Goal: Information Seeking & Learning: Learn about a topic

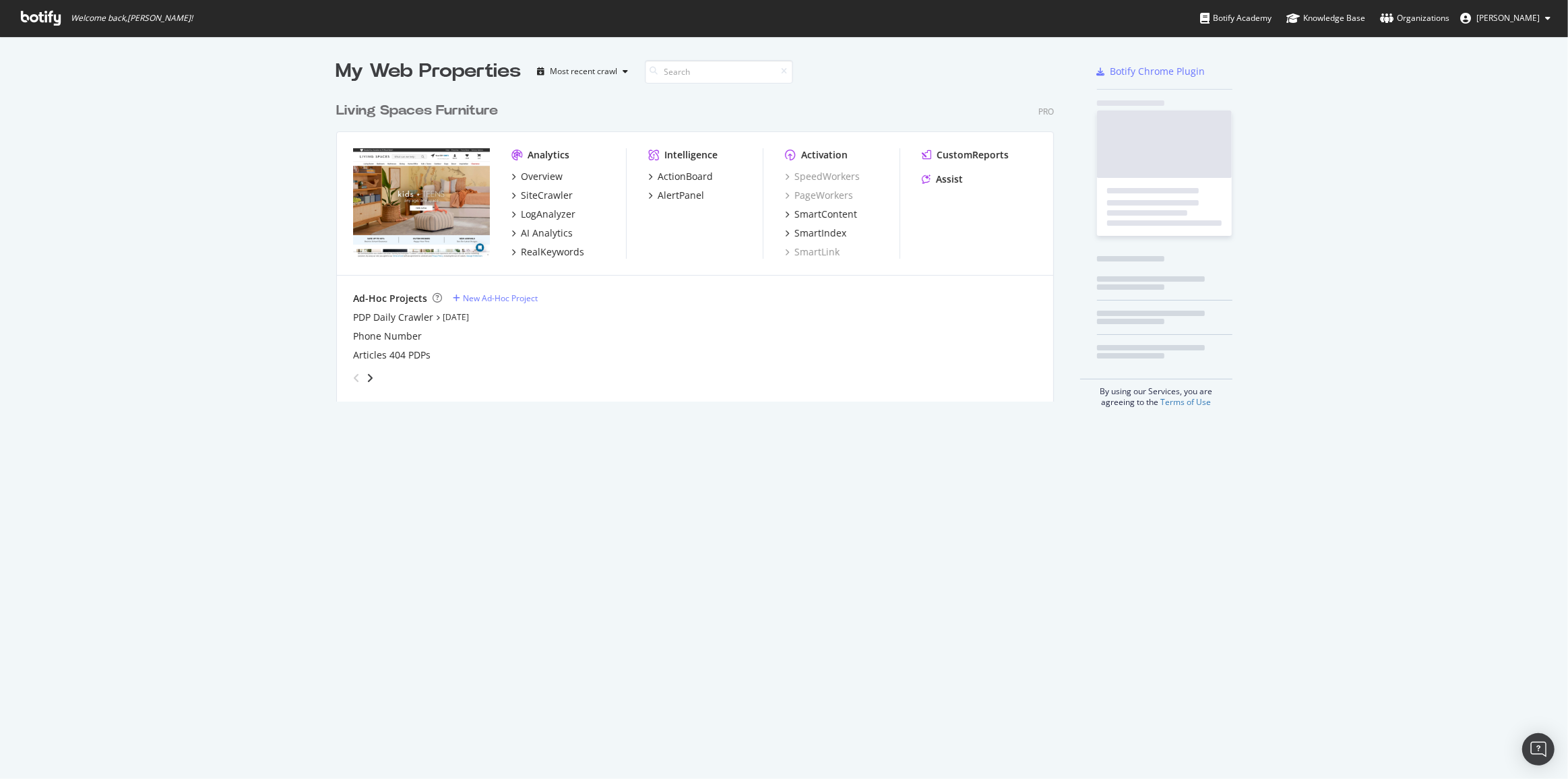
scroll to position [307, 718]
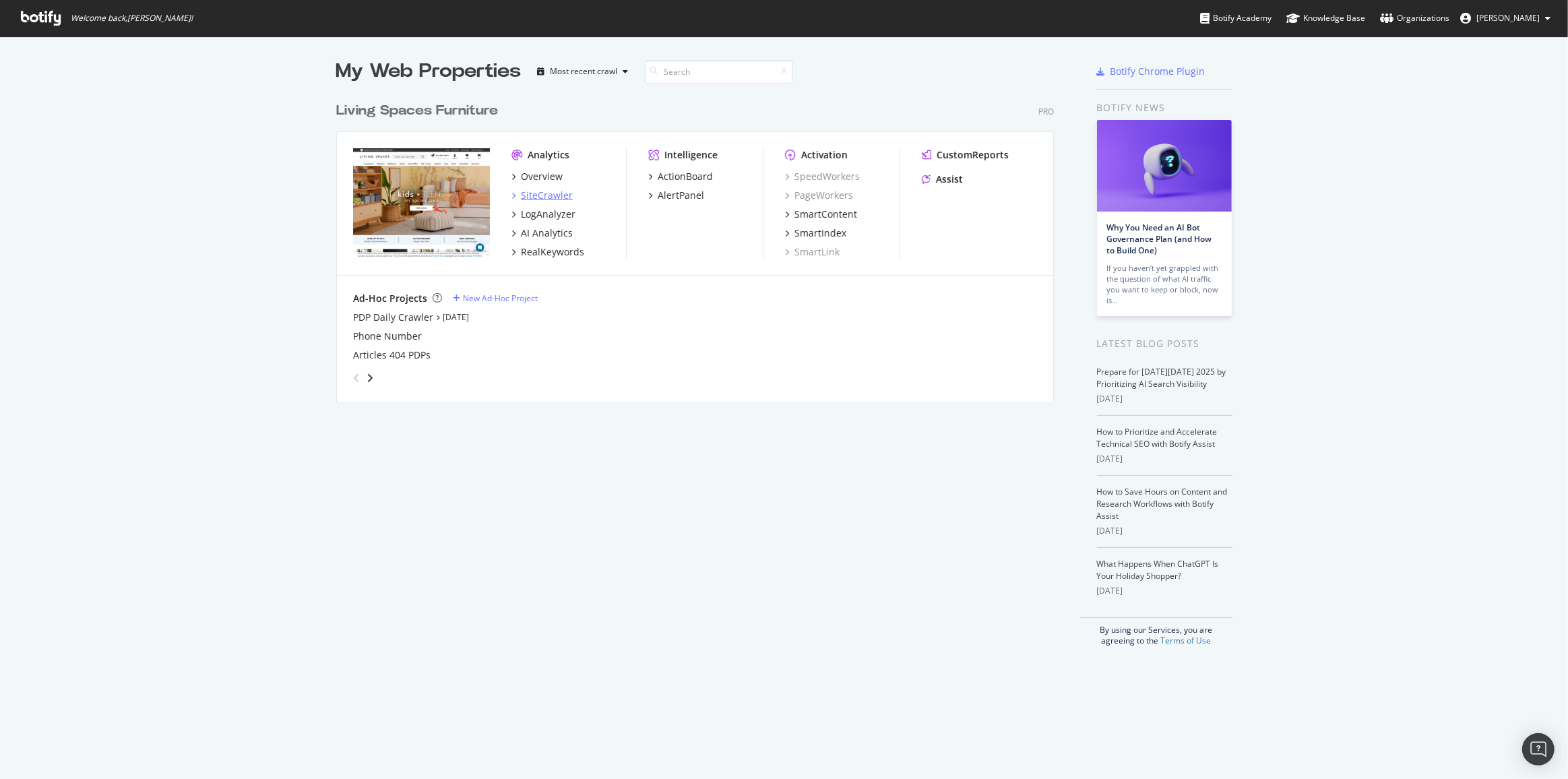
click at [535, 191] on div "SiteCrawler" at bounding box center [547, 196] width 52 height 14
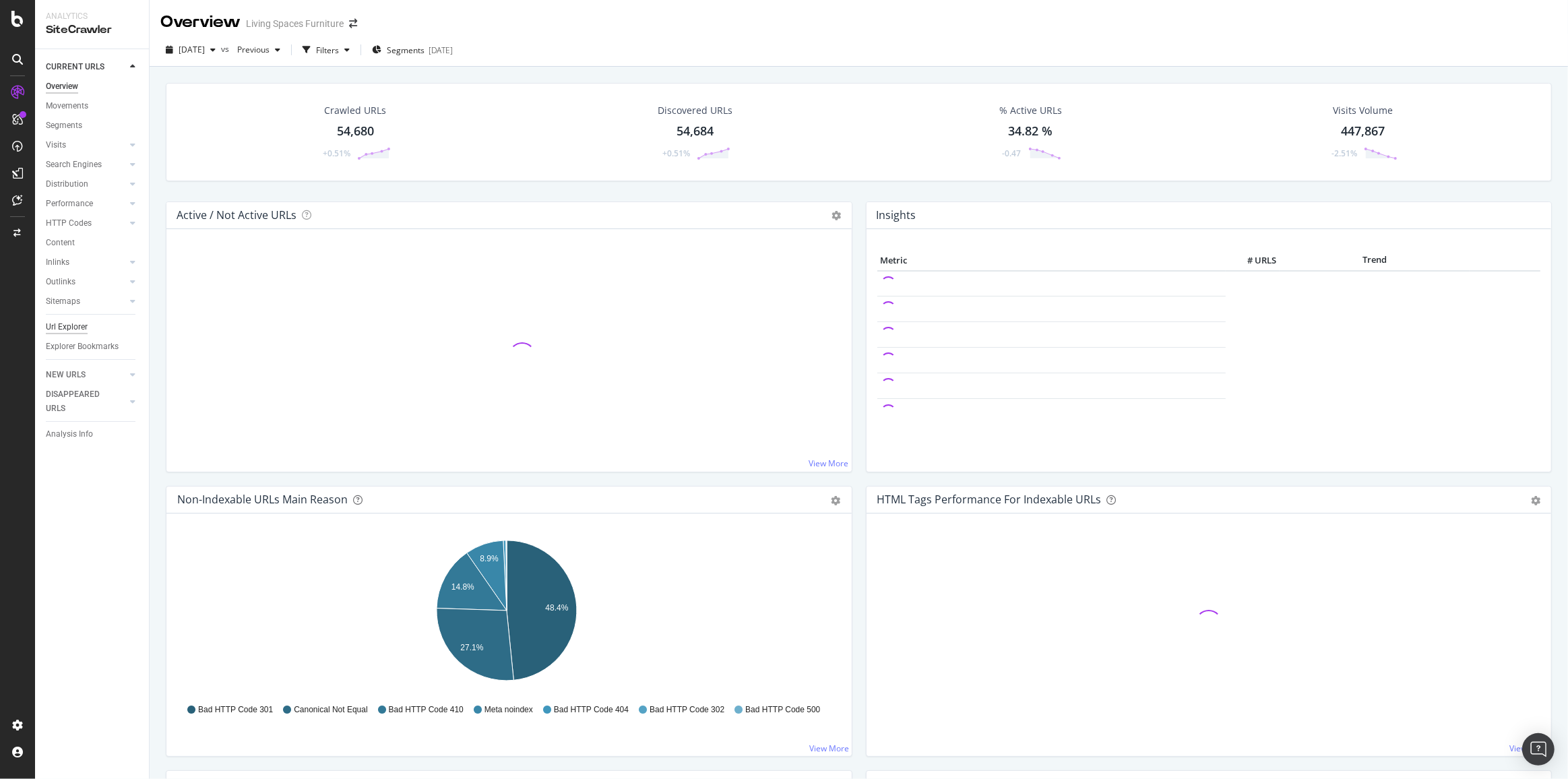
click at [66, 325] on div "Url Explorer" at bounding box center [67, 327] width 42 height 14
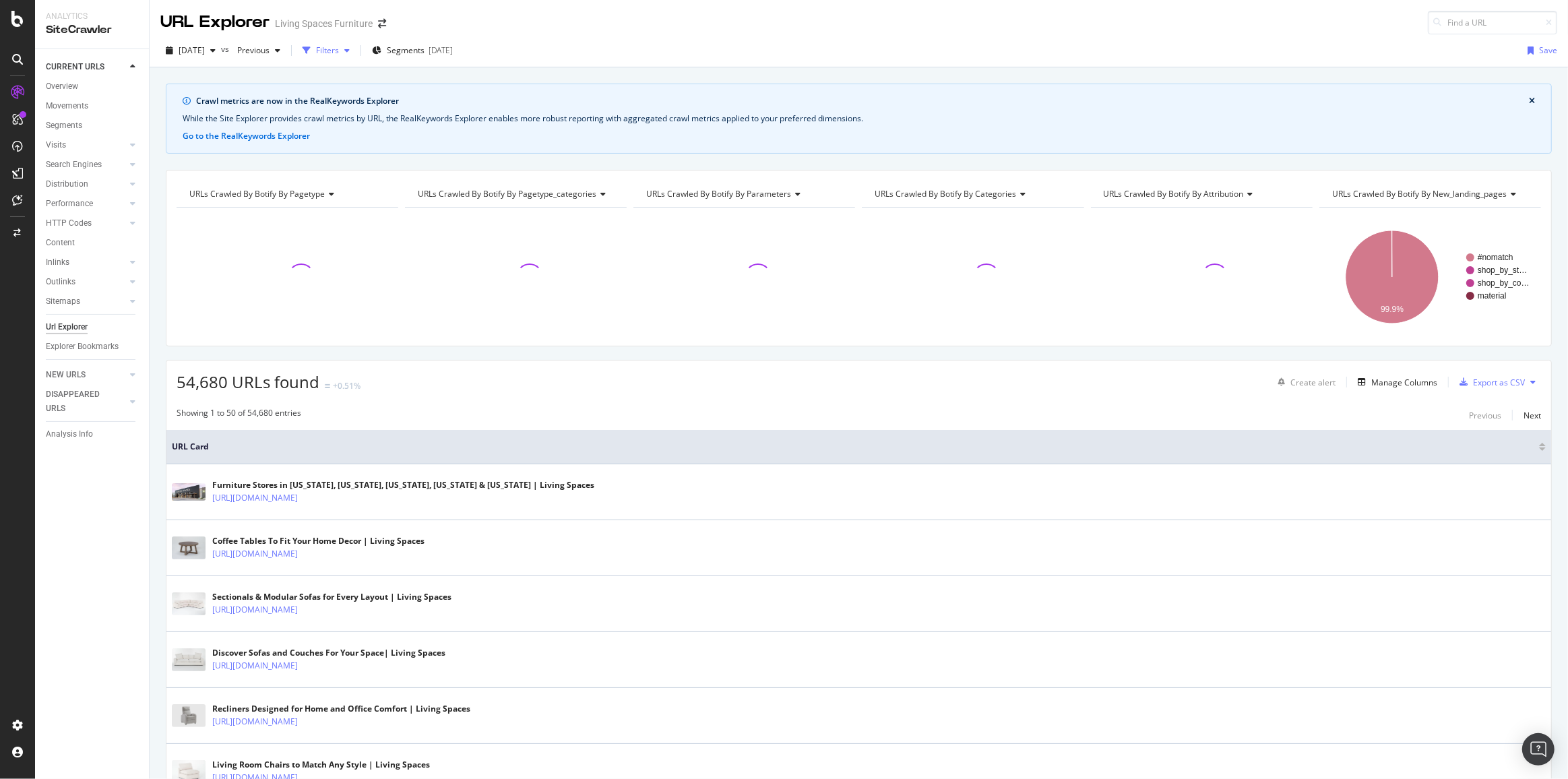
click at [339, 47] on div "Filters" at bounding box center [327, 50] width 23 height 12
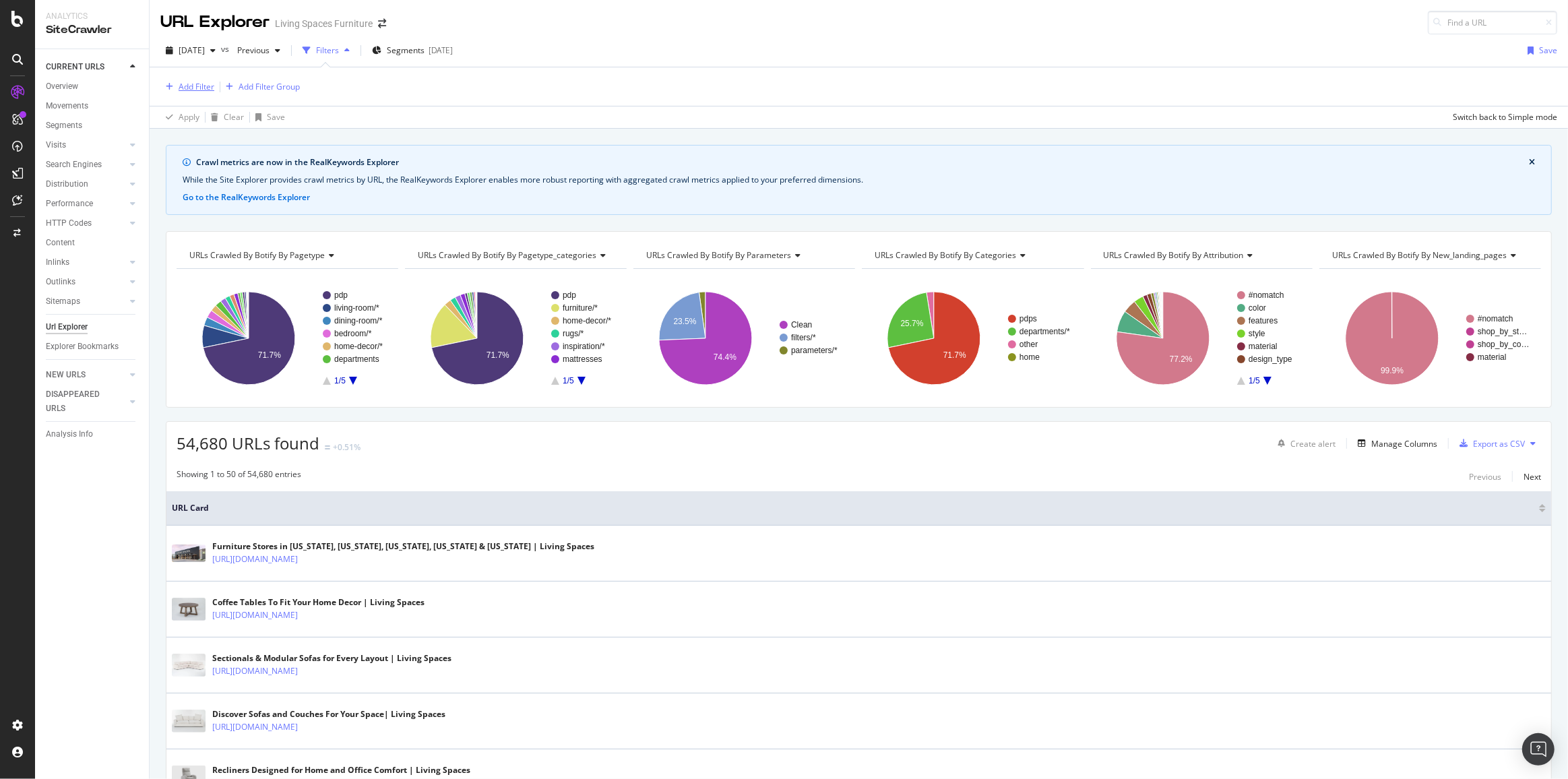
click at [191, 85] on div "Add Filter" at bounding box center [196, 86] width 36 height 12
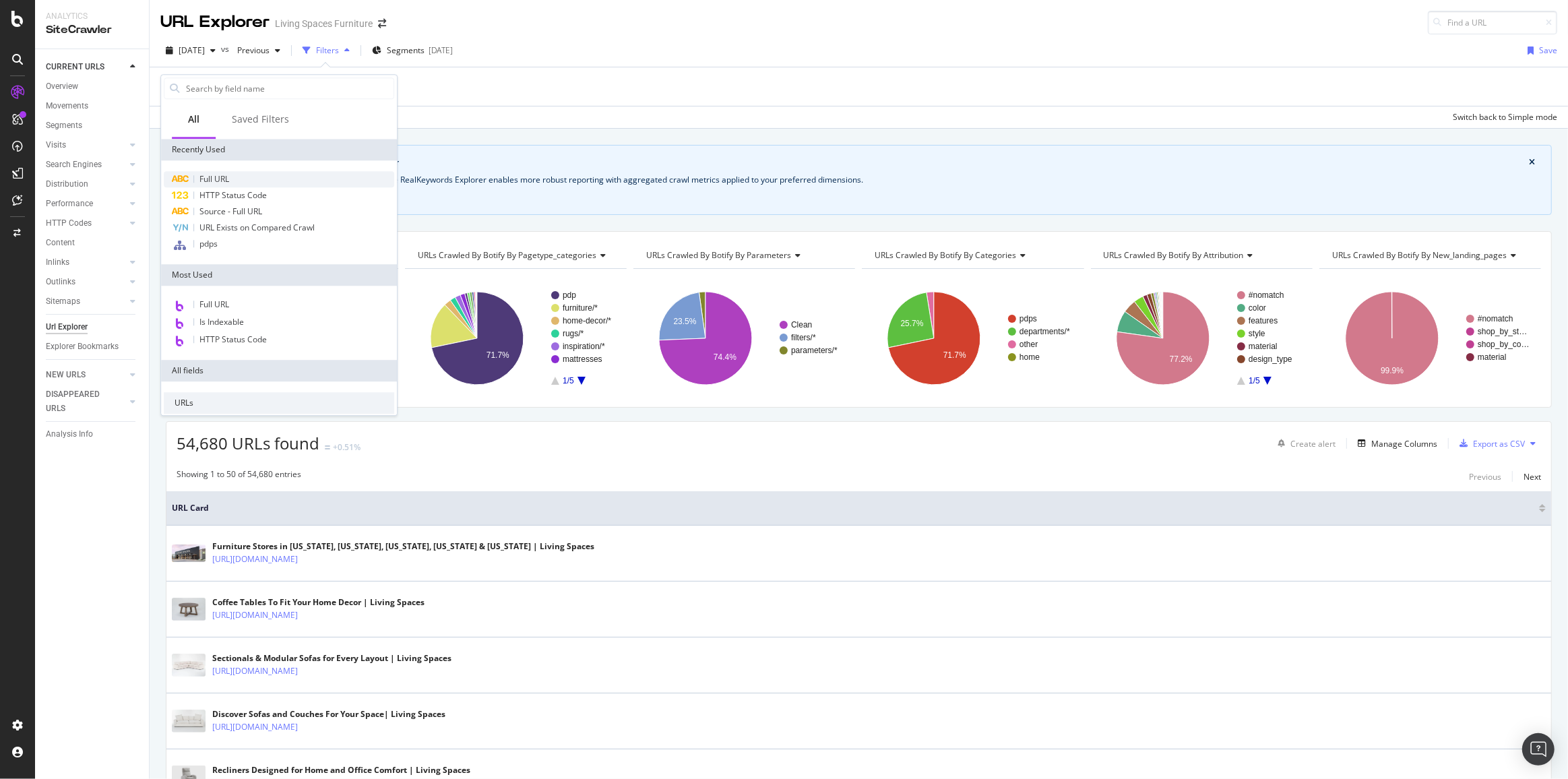
click at [229, 174] on span "Full URL" at bounding box center [214, 178] width 30 height 12
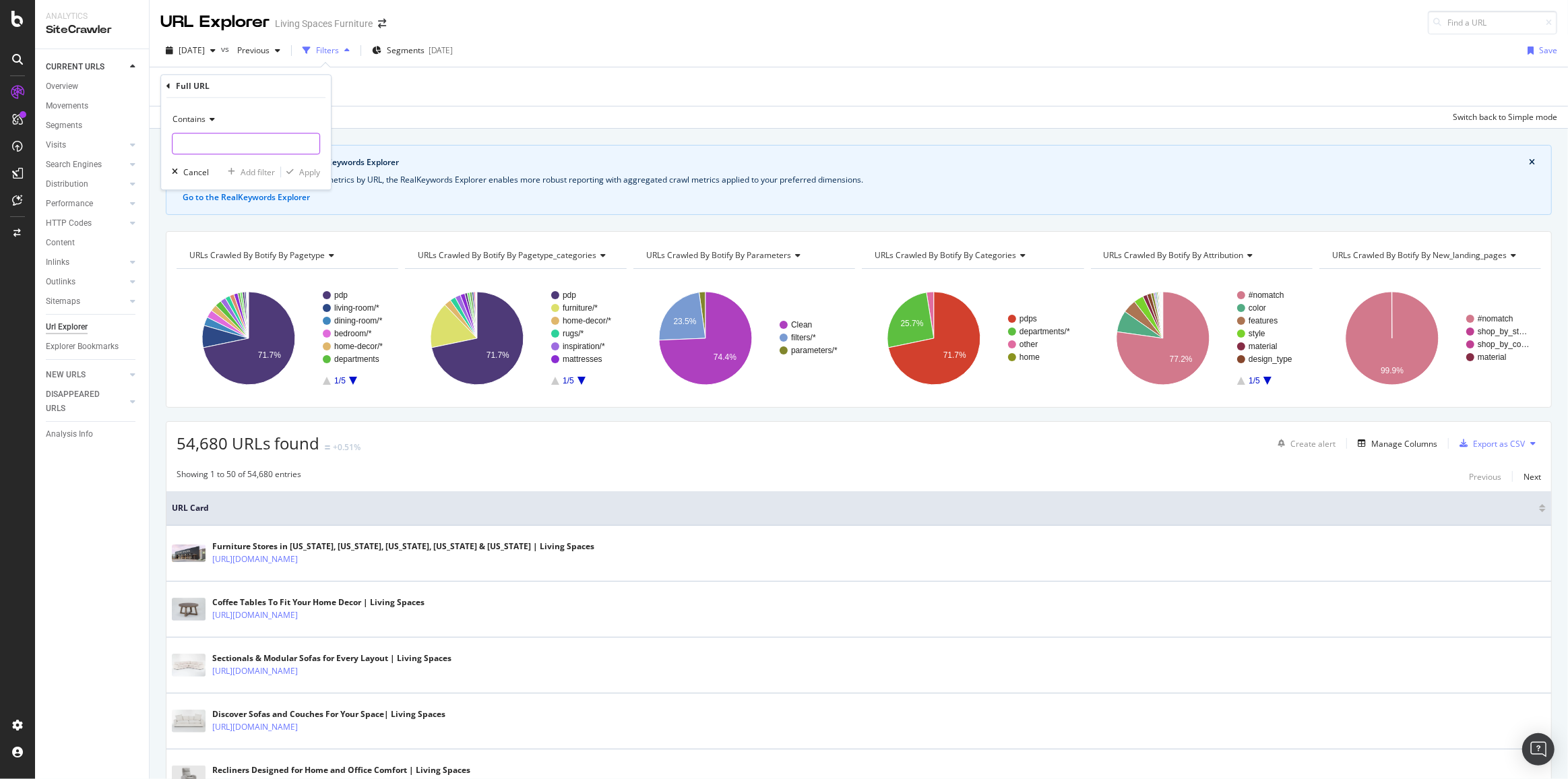
click at [196, 139] on input "text" at bounding box center [246, 143] width 147 height 21
type input "rope"
click at [313, 174] on div "Apply" at bounding box center [309, 172] width 21 height 12
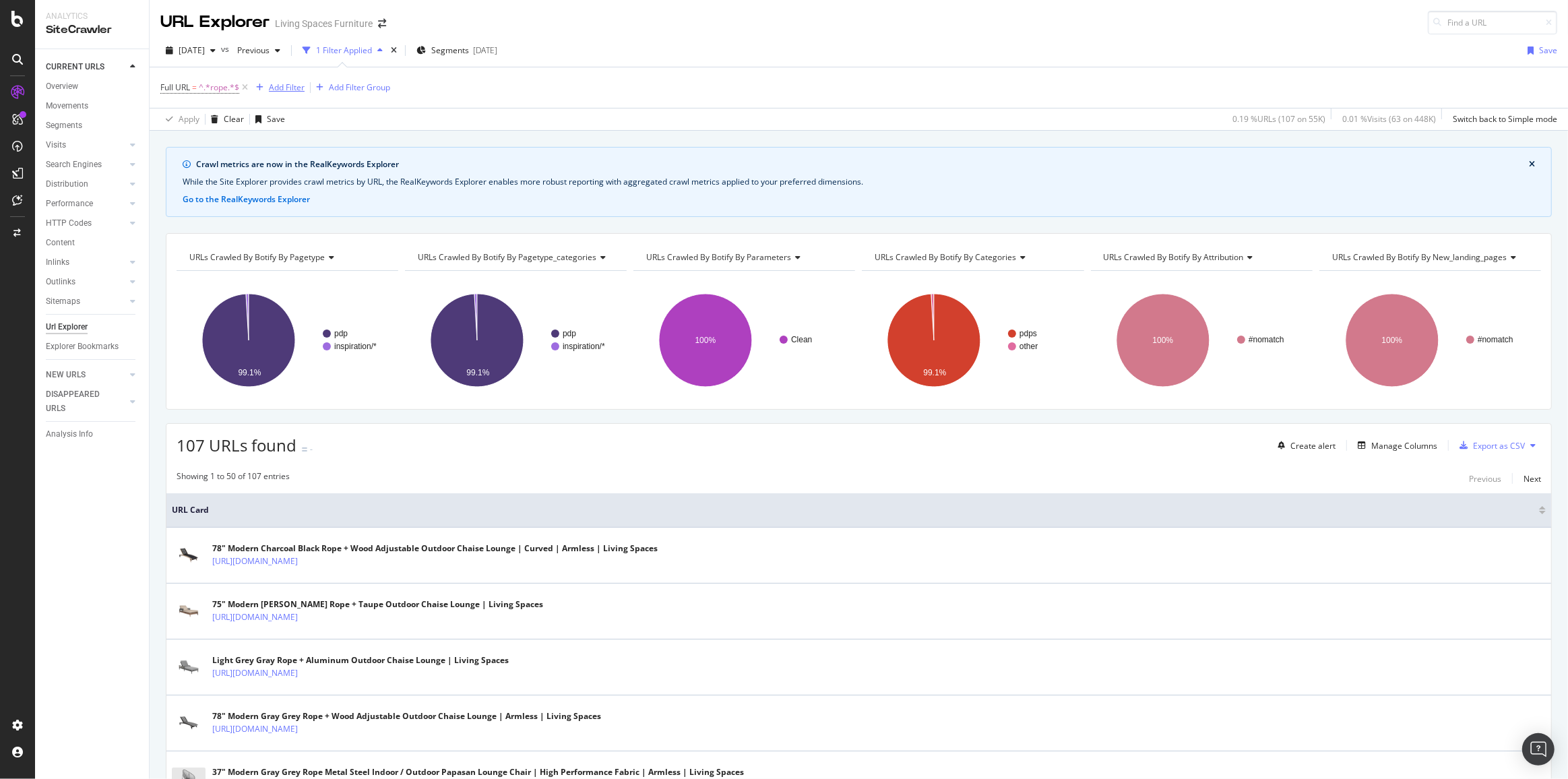
click at [276, 85] on div "Add Filter" at bounding box center [287, 87] width 36 height 12
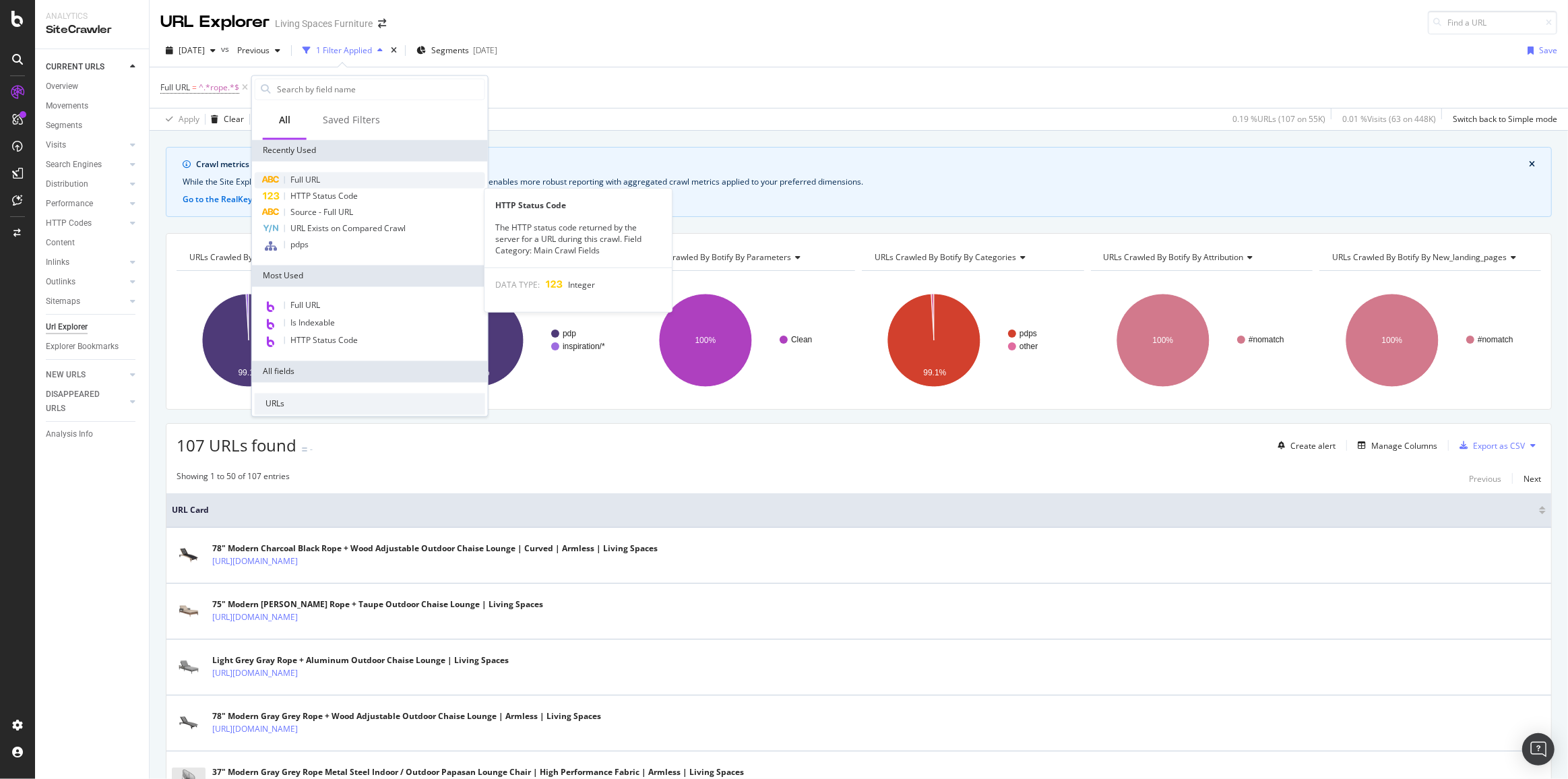
click at [314, 178] on span "Full URL" at bounding box center [305, 180] width 30 height 12
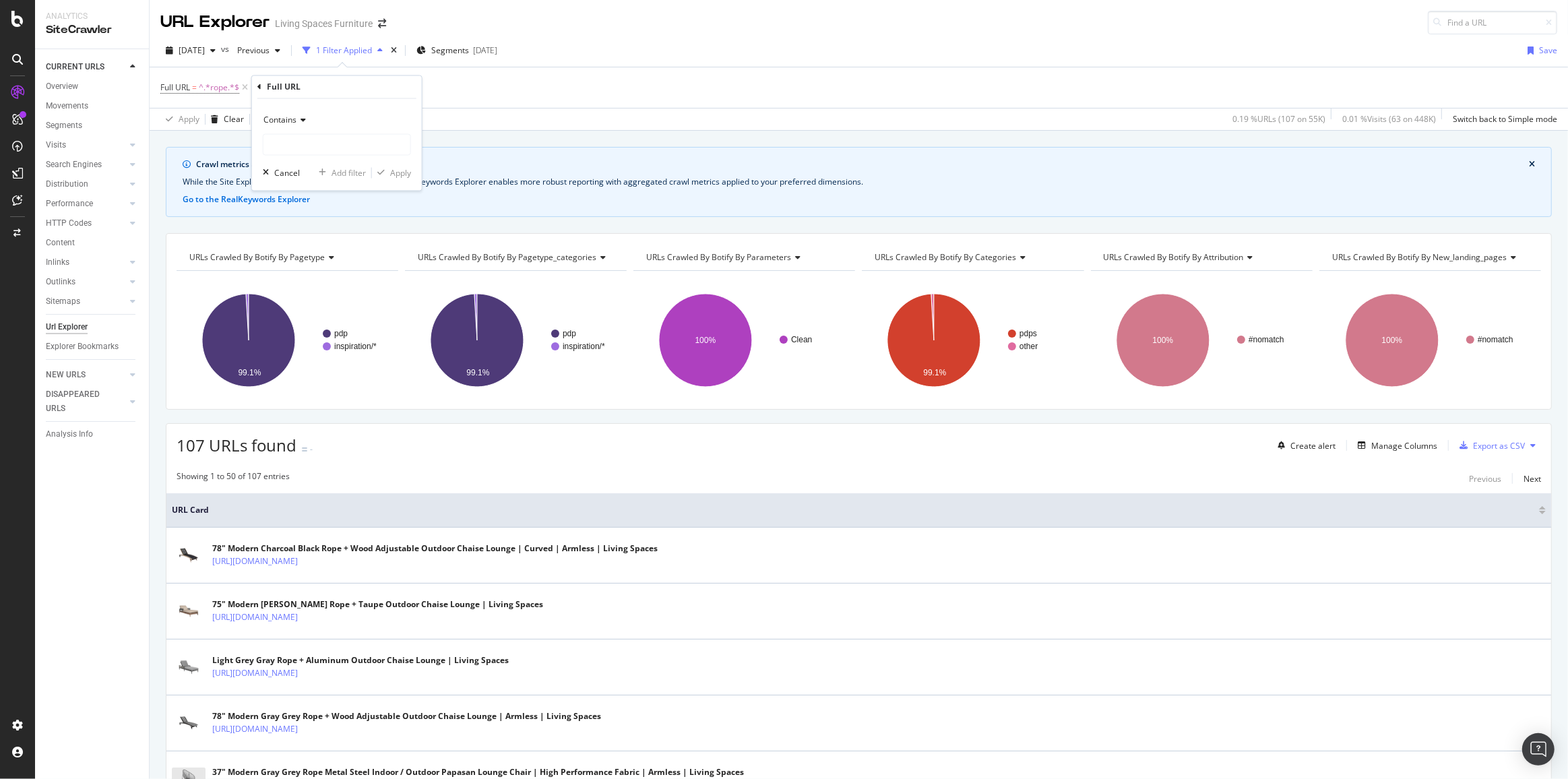
click at [296, 119] on icon at bounding box center [301, 121] width 10 height 8
click at [303, 273] on span "Doesn't contain" at bounding box center [299, 270] width 58 height 12
click at [307, 143] on input "text" at bounding box center [337, 144] width 147 height 21
type input "/pdp-"
click at [391, 174] on div "Apply" at bounding box center [400, 172] width 21 height 12
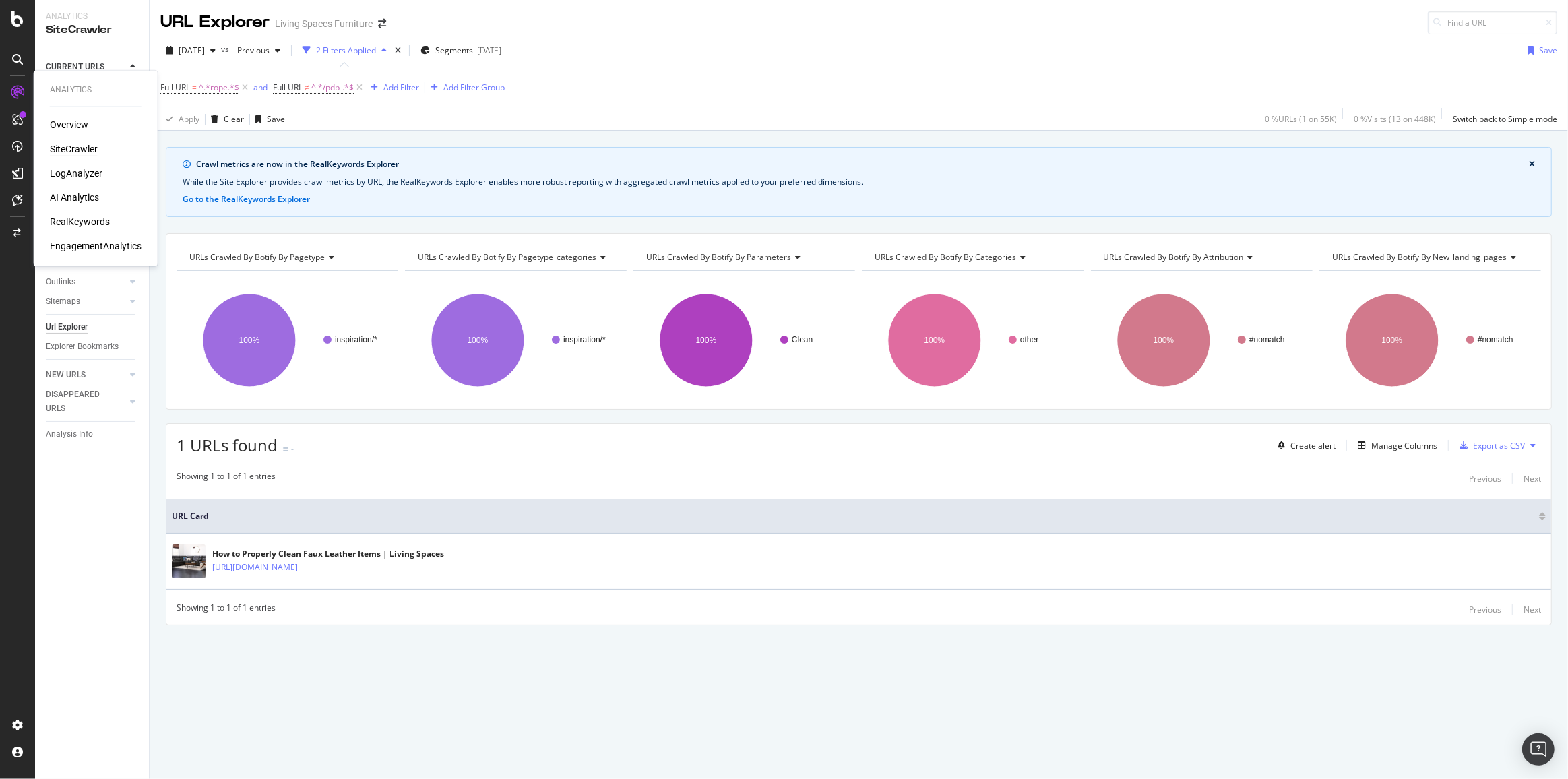
click at [75, 176] on div "LogAnalyzer" at bounding box center [76, 173] width 53 height 14
click at [1530, 167] on button "close banner" at bounding box center [1532, 165] width 13 height 18
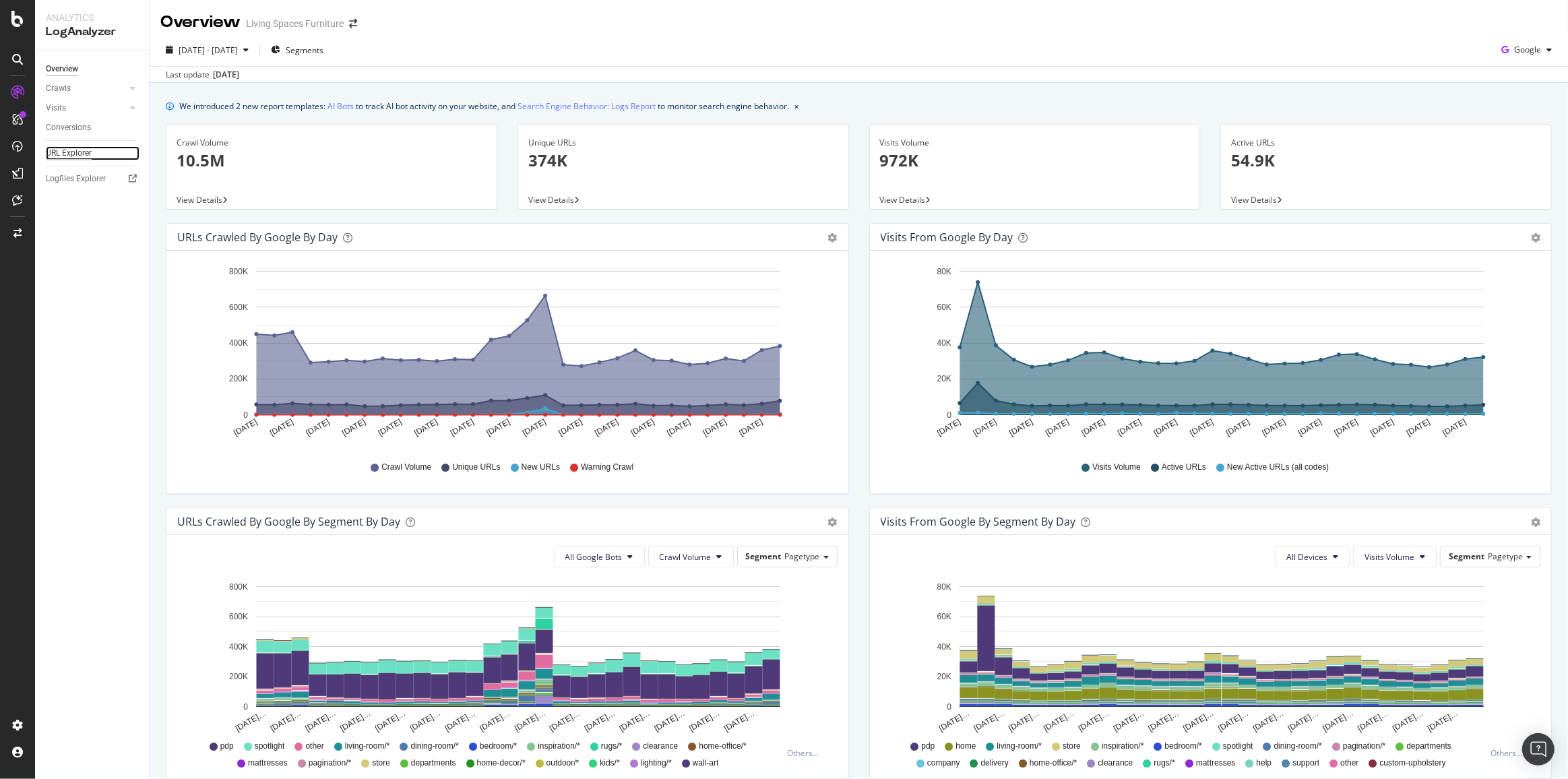
click at [60, 152] on div "URL Explorer" at bounding box center [69, 153] width 46 height 14
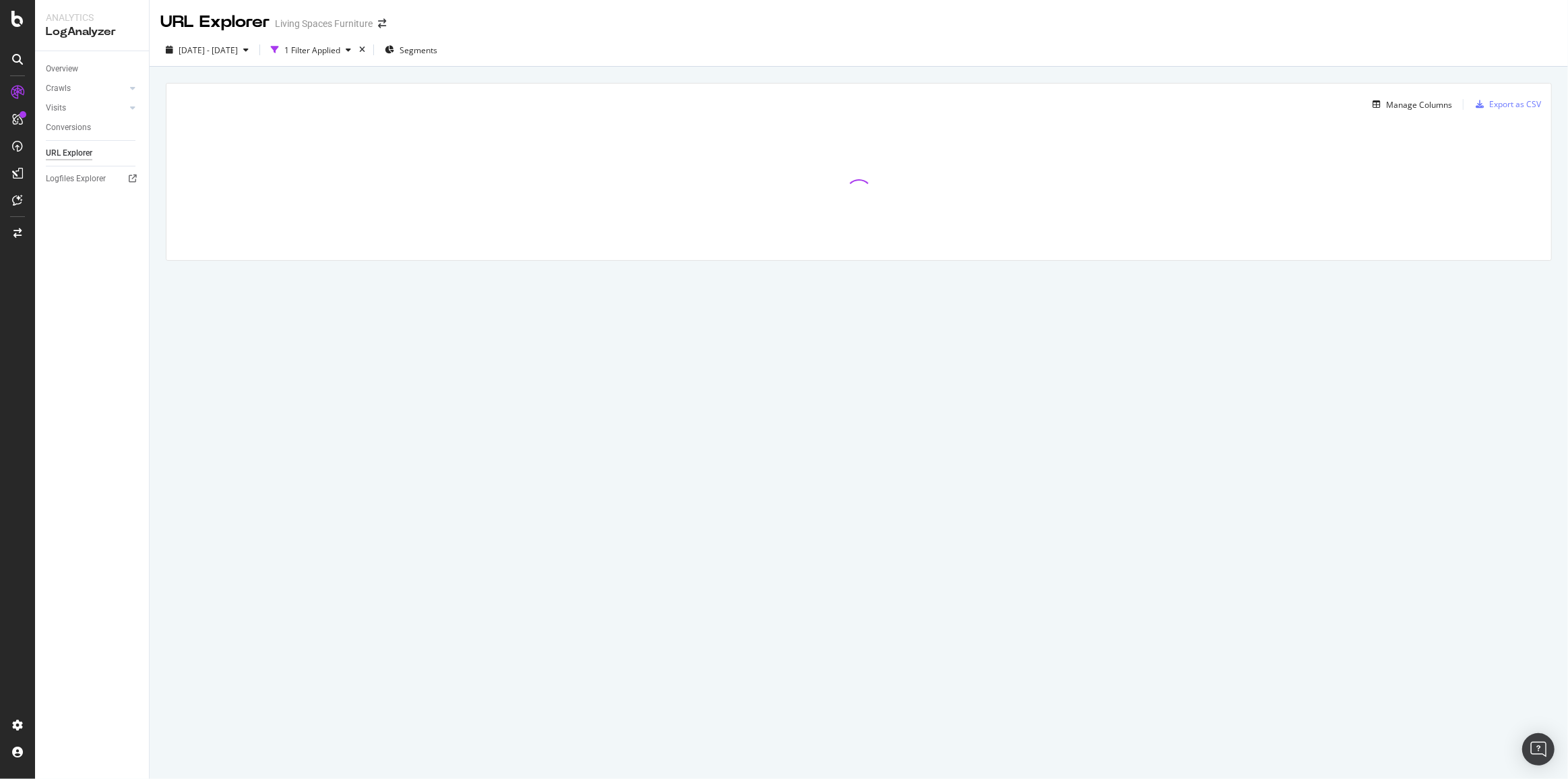
click at [325, 54] on div "1 Filter Applied" at bounding box center [312, 50] width 56 height 12
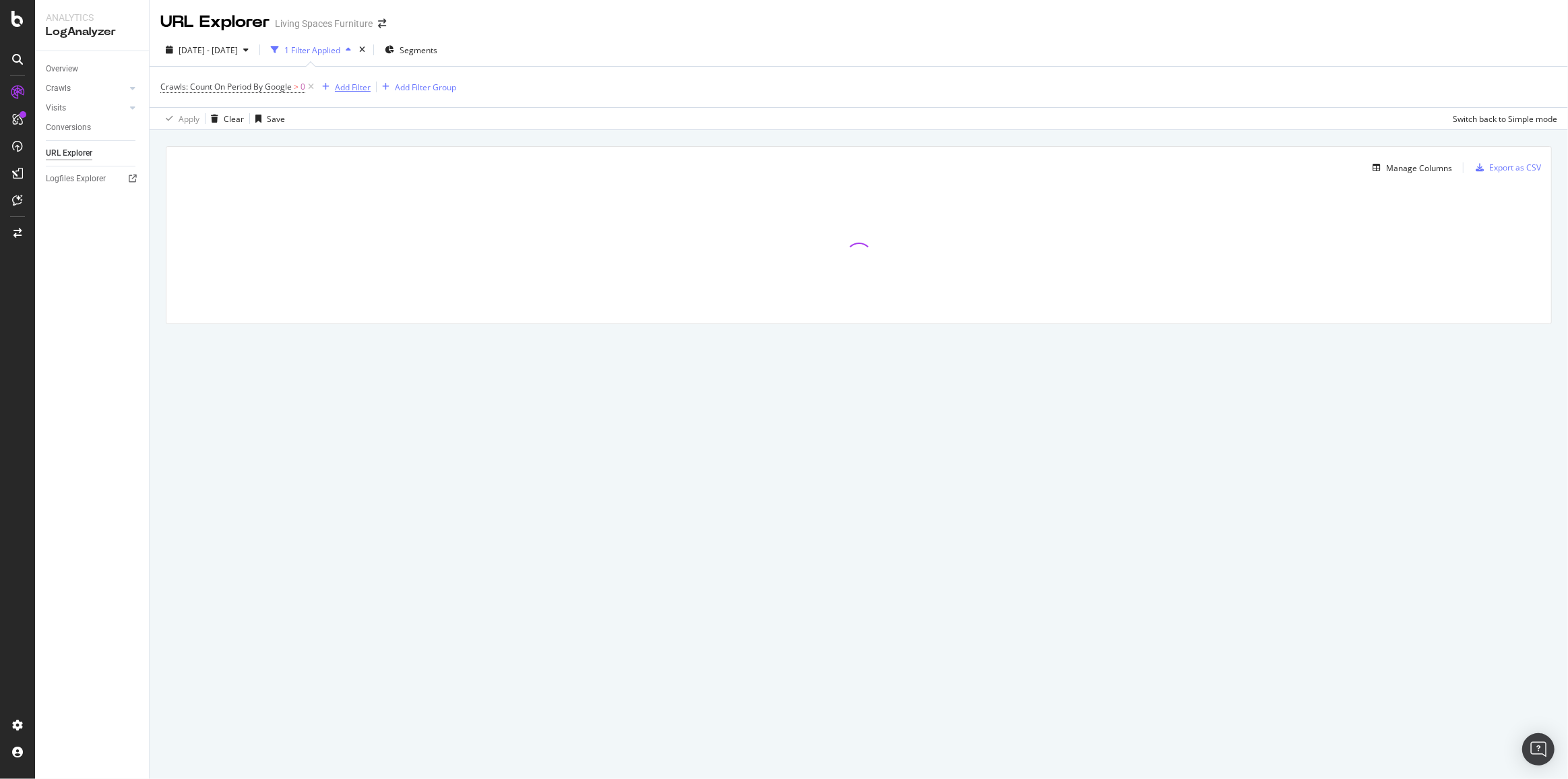
click at [360, 82] on div "Add Filter" at bounding box center [353, 87] width 36 height 12
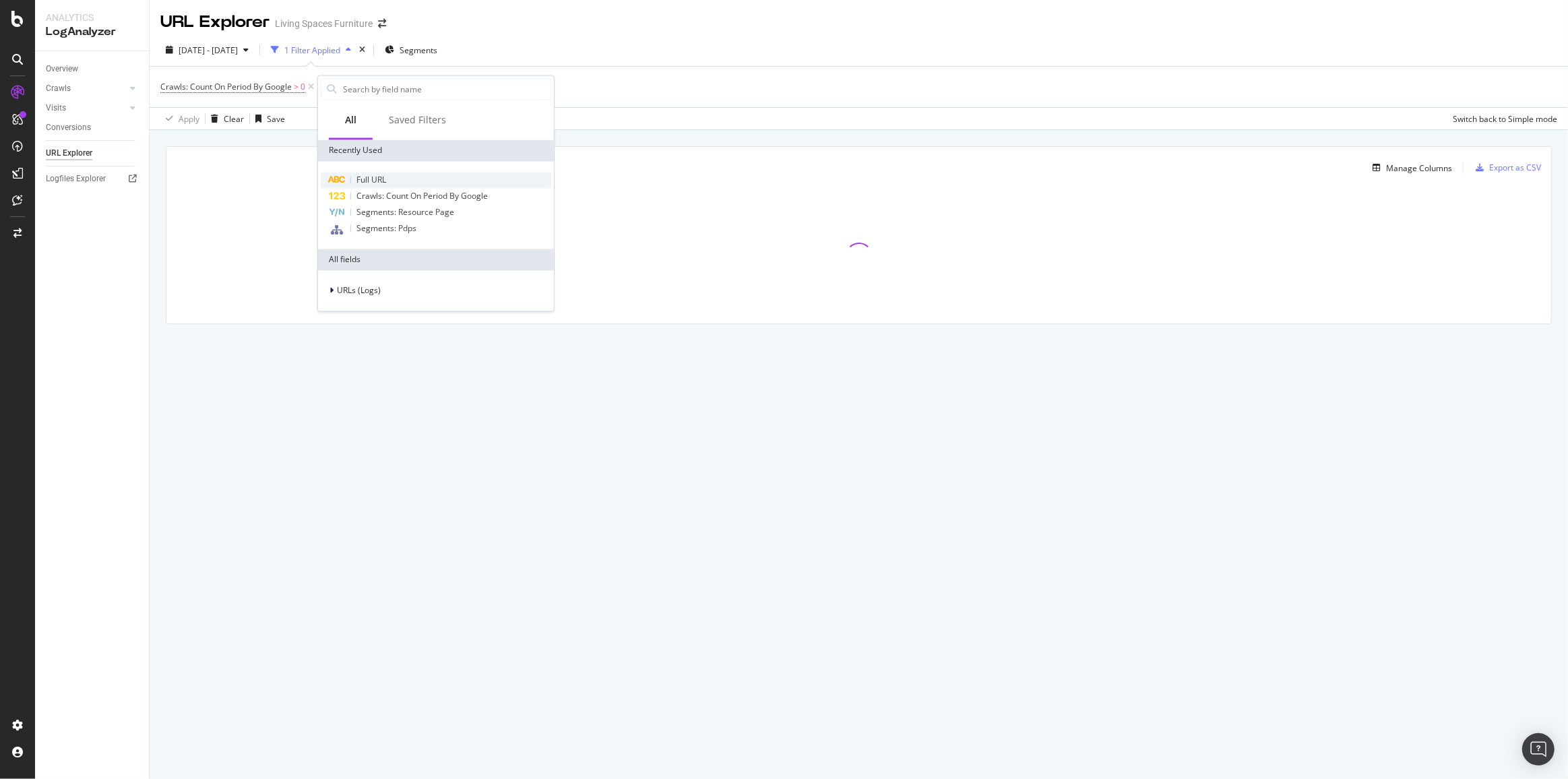
click at [360, 177] on span "Full URL" at bounding box center [371, 180] width 30 height 12
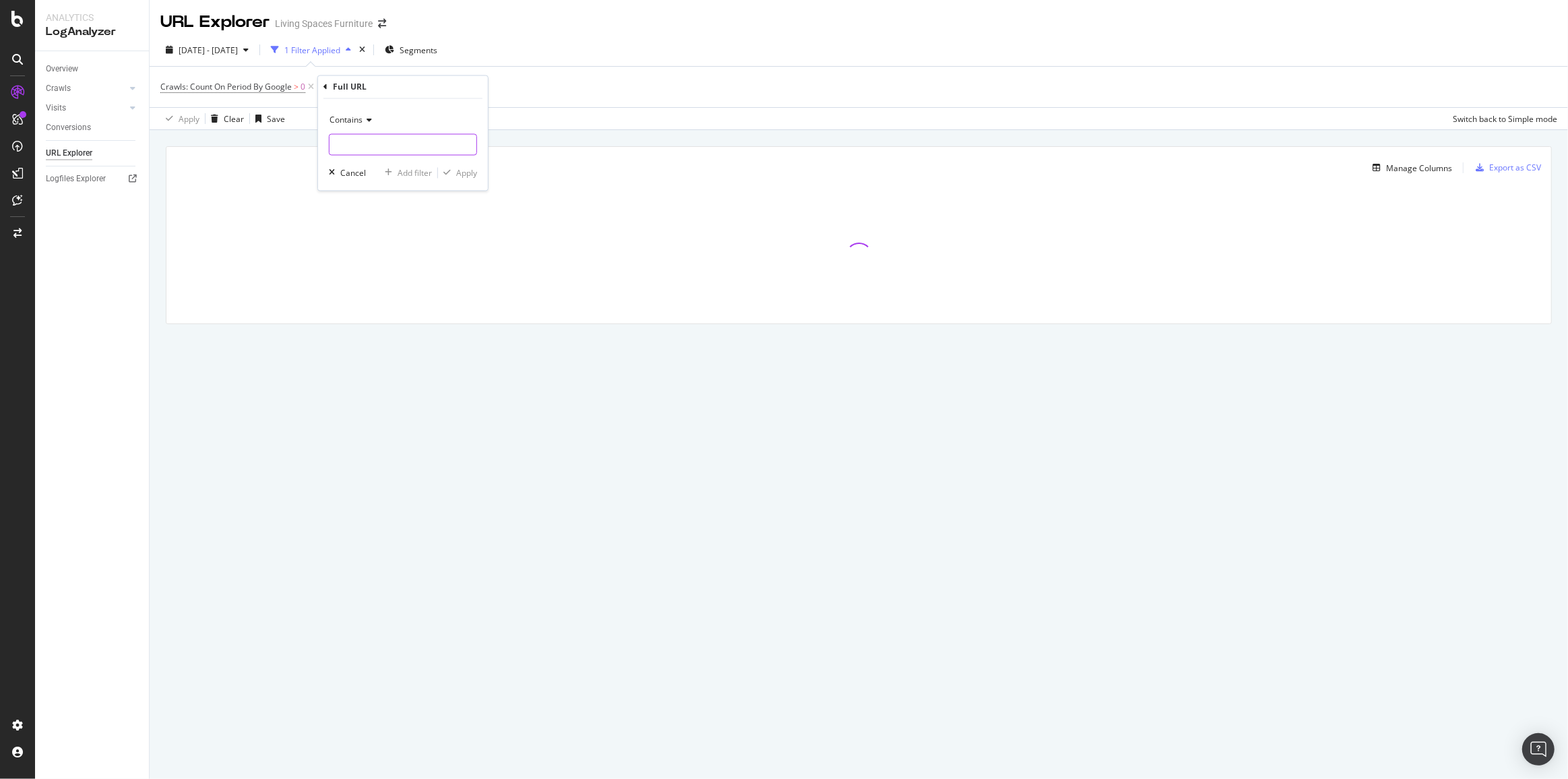
click at [363, 141] on input "text" at bounding box center [403, 144] width 147 height 21
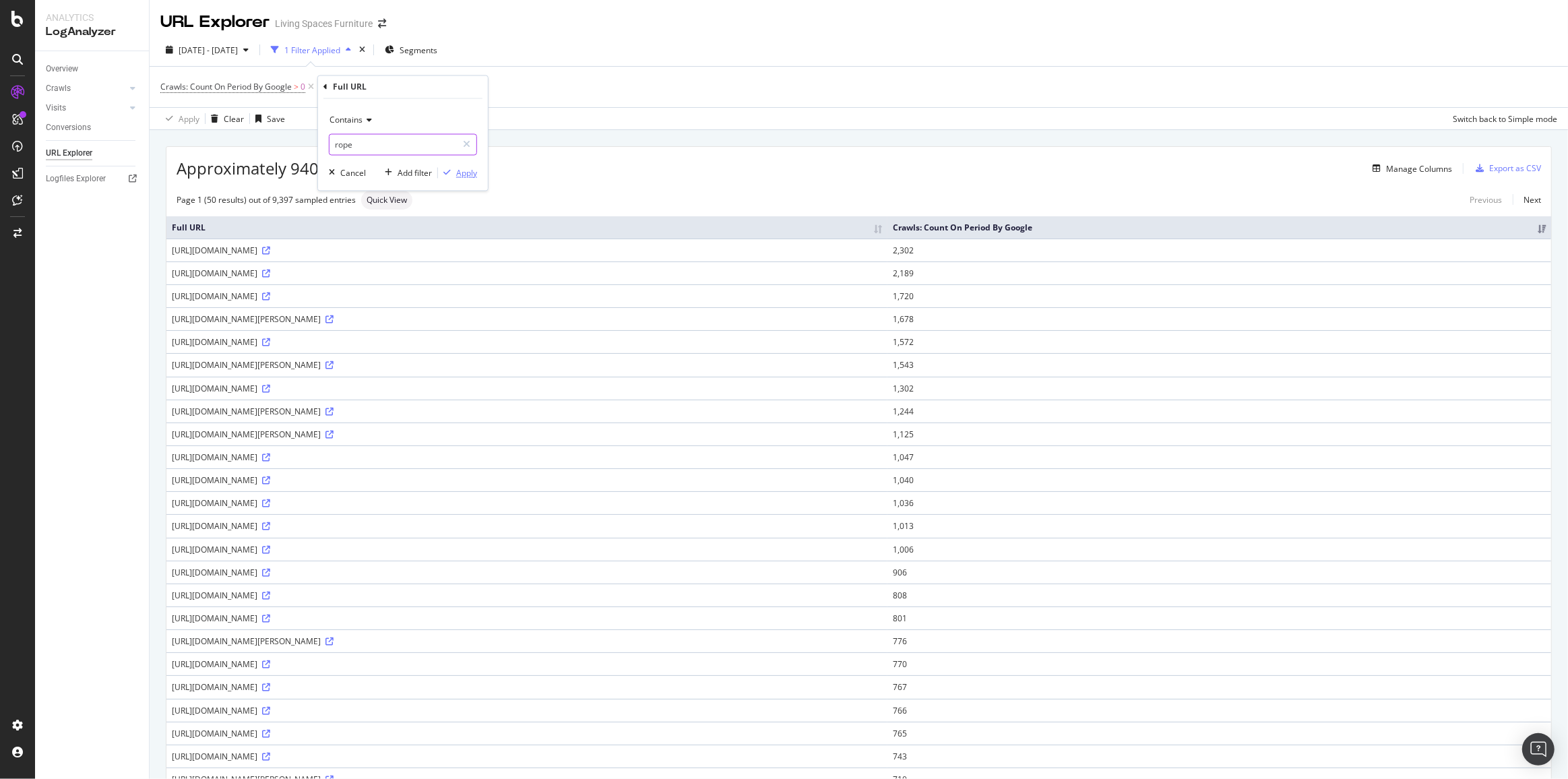
type input "rope"
click at [468, 167] on div "Apply" at bounding box center [467, 172] width 21 height 12
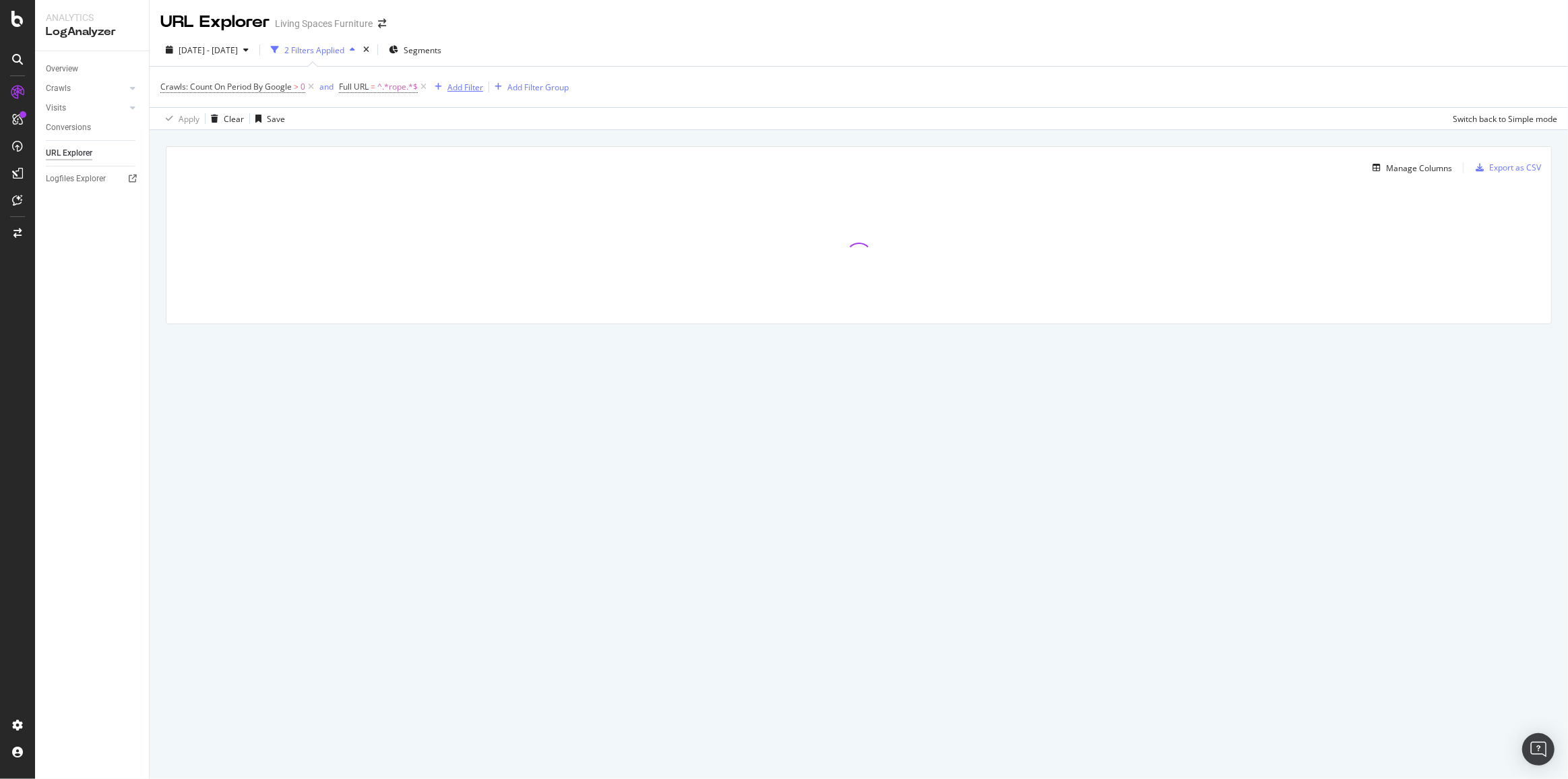
click at [465, 79] on button "Add Filter" at bounding box center [456, 87] width 54 height 16
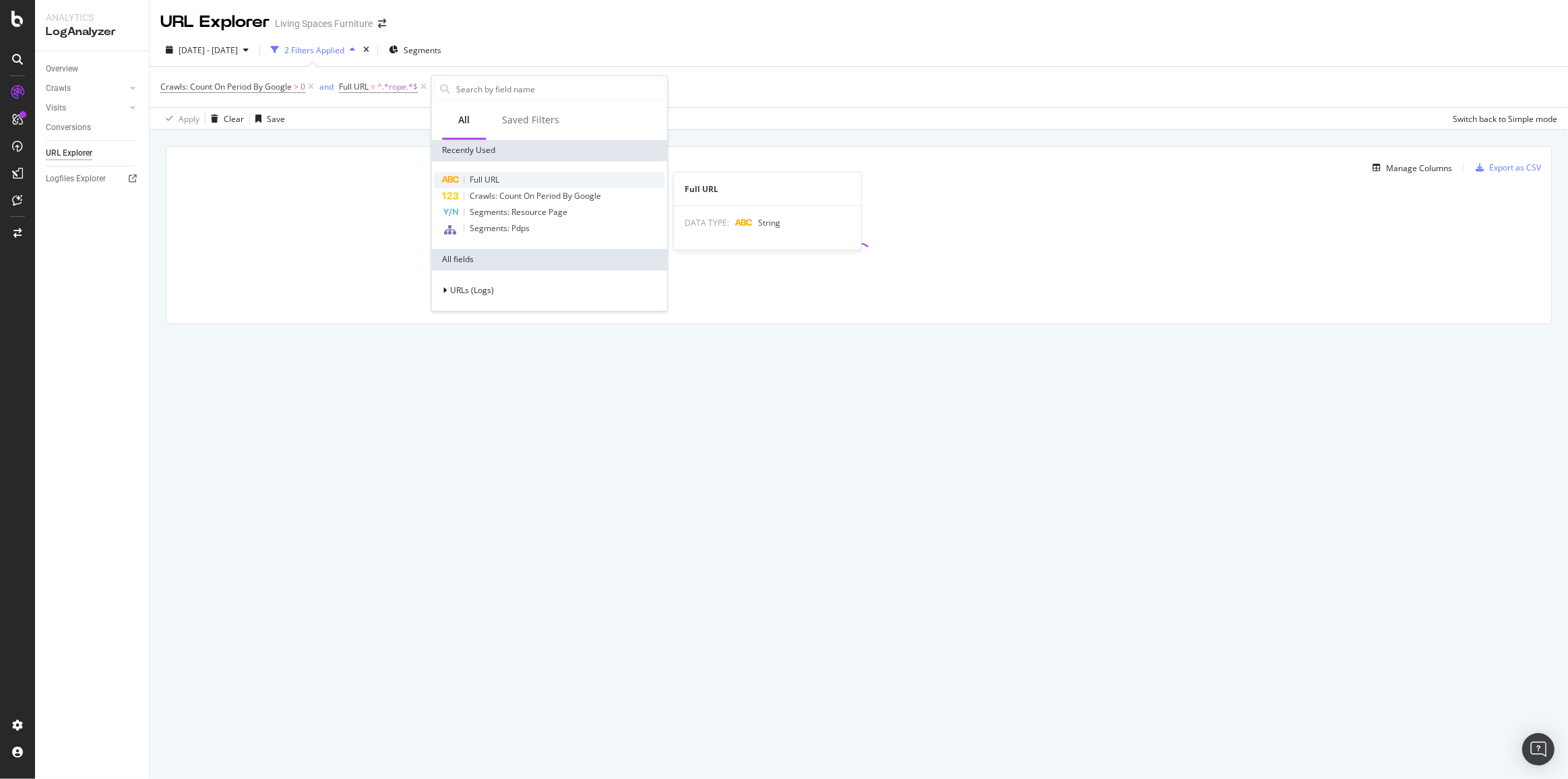
click at [492, 183] on span "Full URL" at bounding box center [484, 180] width 30 height 12
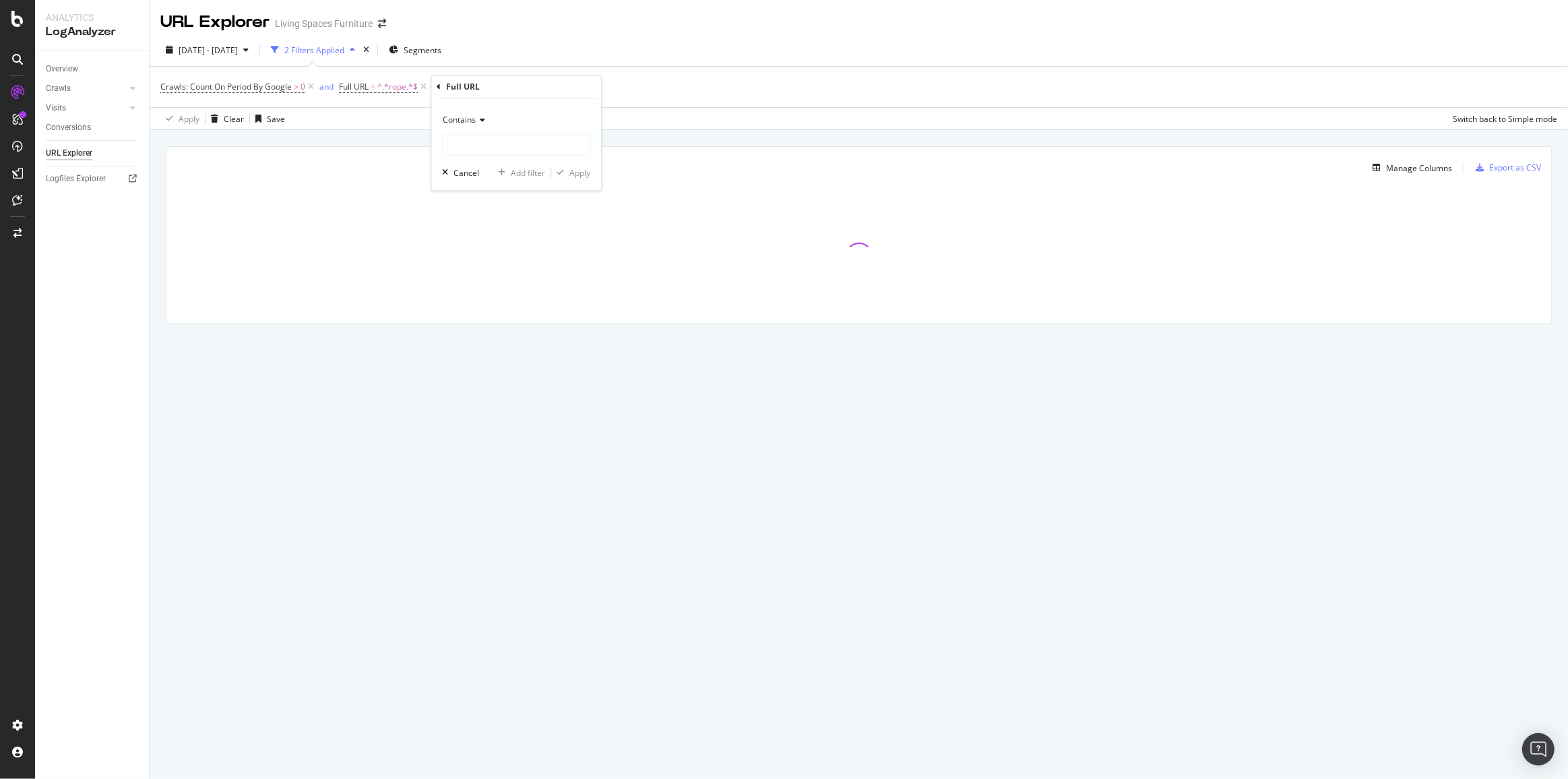
click at [464, 120] on span "Contains" at bounding box center [459, 120] width 33 height 12
click at [477, 273] on span "Doesn't contain" at bounding box center [478, 270] width 58 height 12
click at [499, 154] on input "text" at bounding box center [516, 144] width 147 height 21
type input "/pdp-"
click at [583, 172] on div "Apply" at bounding box center [580, 172] width 21 height 12
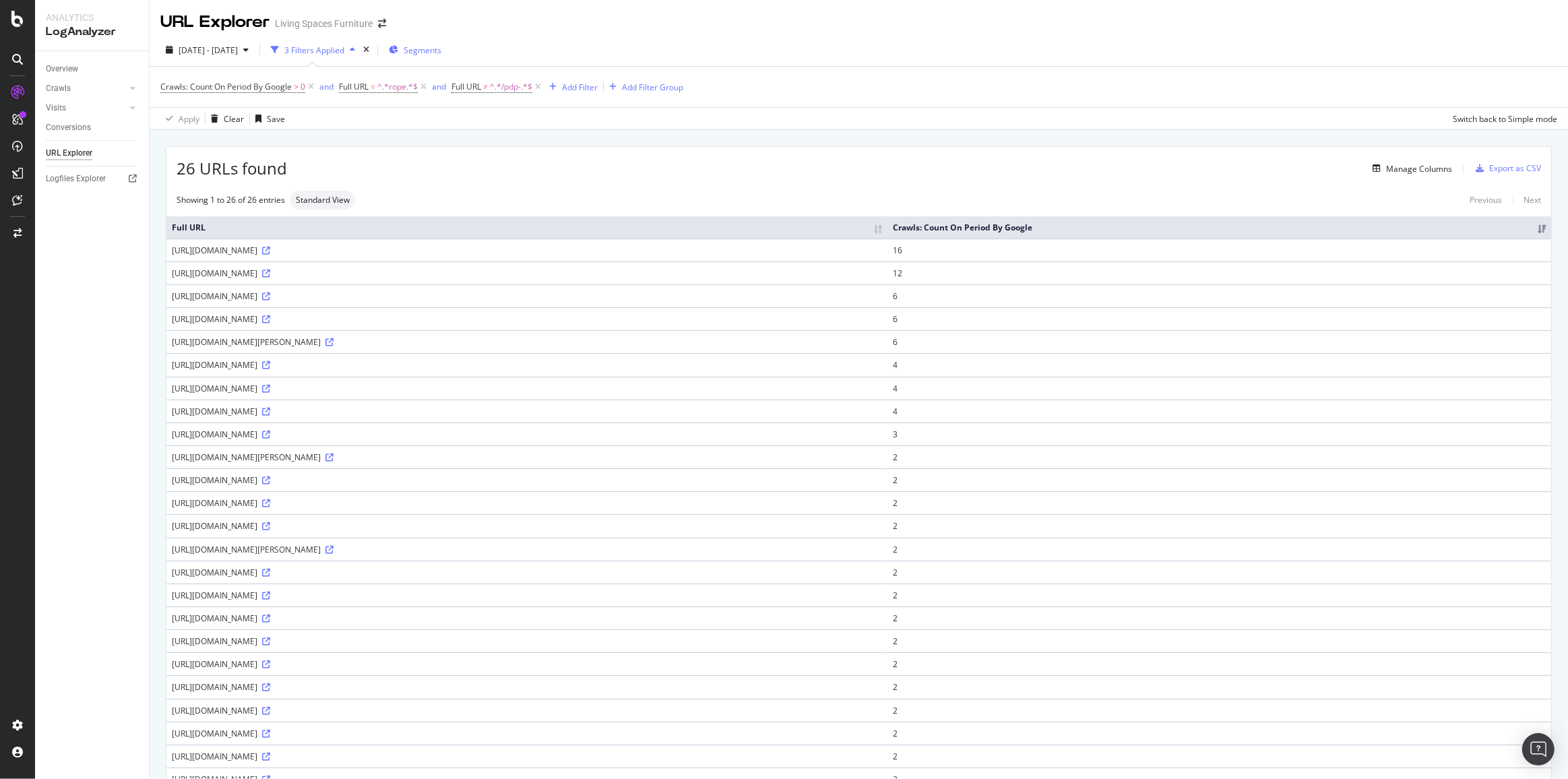
click at [441, 54] on span "Segments" at bounding box center [422, 50] width 38 height 12
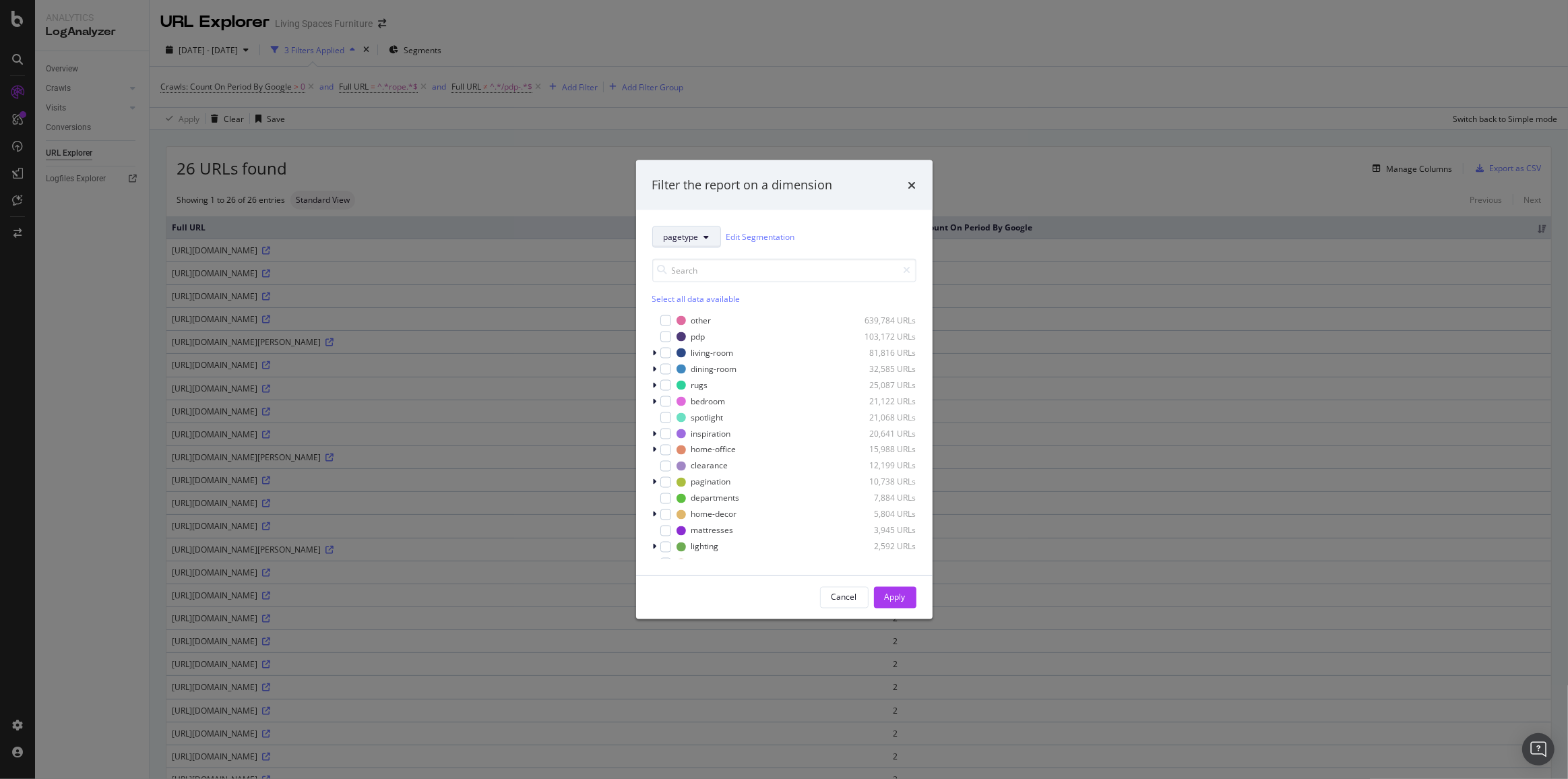
click at [714, 237] on button "pagetype" at bounding box center [686, 236] width 69 height 21
click at [705, 316] on div "pagetype-categories" at bounding box center [702, 310] width 99 height 19
click at [717, 233] on span "pagetype-categories" at bounding box center [702, 237] width 78 height 12
click at [696, 325] on span "parameters" at bounding box center [703, 323] width 79 height 12
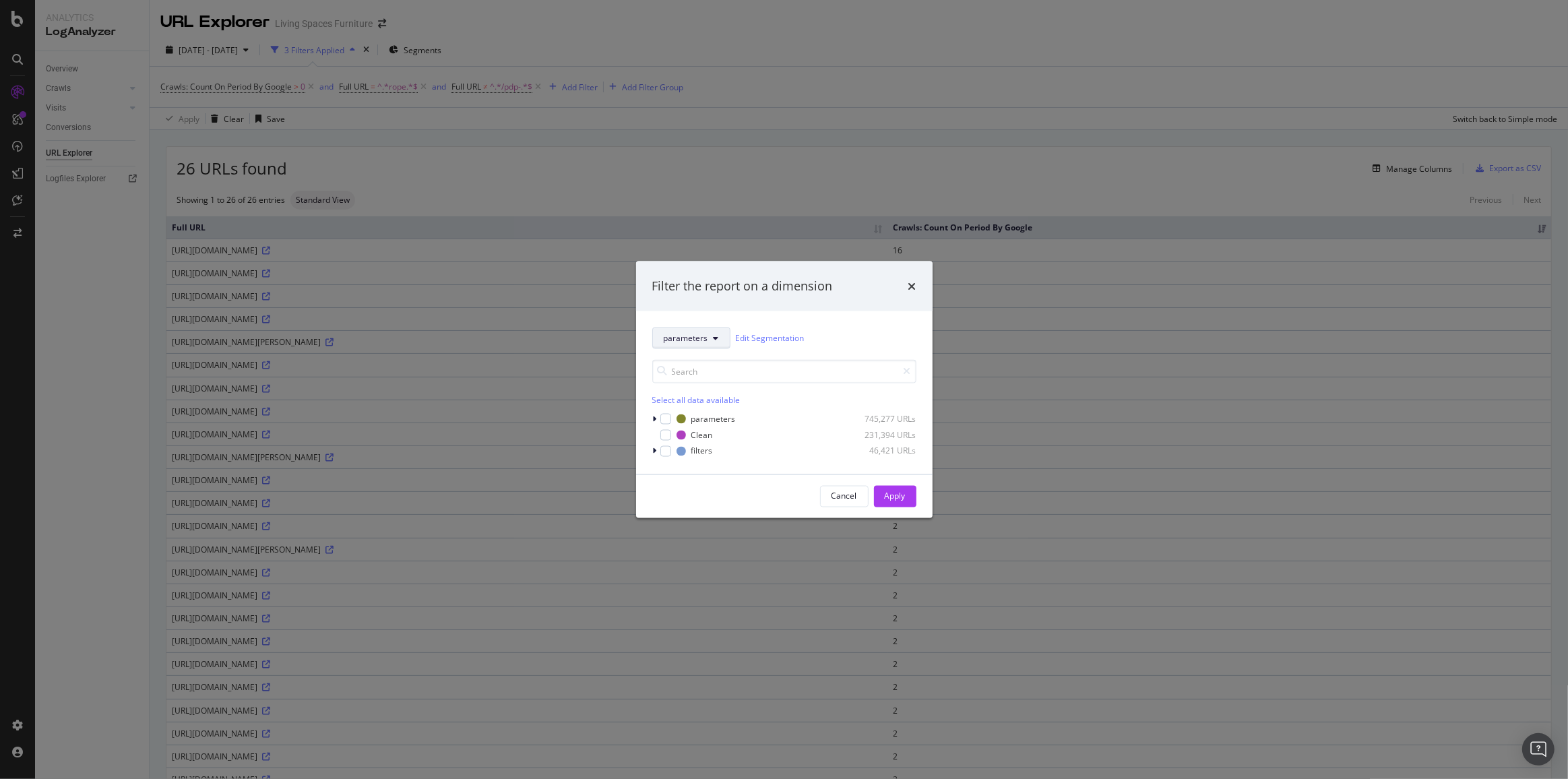
click at [697, 339] on span "parameters" at bounding box center [686, 338] width 45 height 12
click at [708, 471] on div "attribution" at bounding box center [702, 483] width 99 height 25
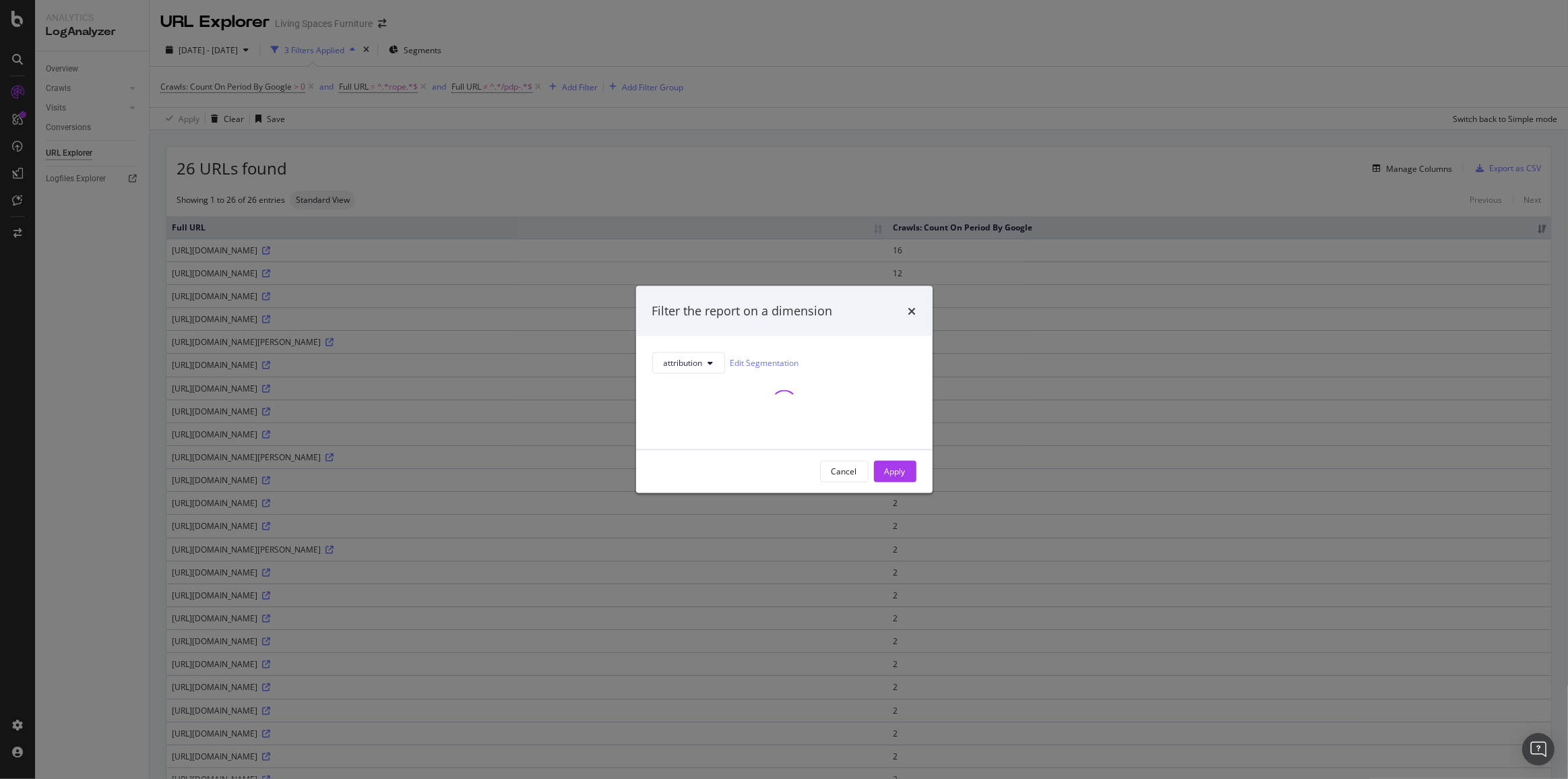
click at [703, 375] on div "modal" at bounding box center [784, 403] width 264 height 59
click at [703, 365] on span "attribution" at bounding box center [683, 362] width 39 height 12
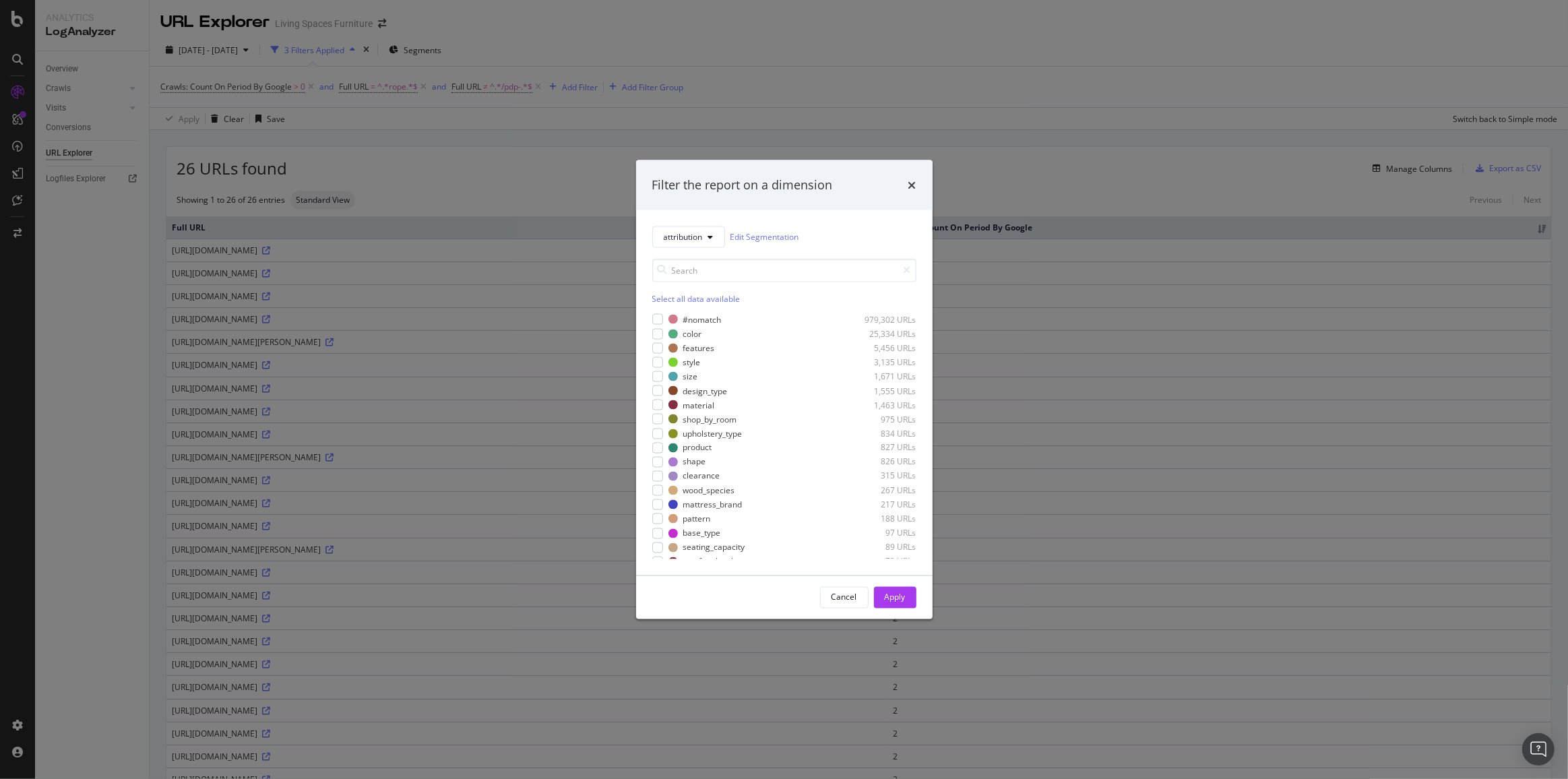
click at [826, 244] on div "attribution Edit Segmentation" at bounding box center [784, 236] width 264 height 21
click at [703, 237] on span "attribution" at bounding box center [683, 237] width 39 height 12
click at [683, 370] on div "attribution" at bounding box center [702, 382] width 99 height 25
click at [683, 245] on button "attribution" at bounding box center [688, 236] width 73 height 21
click at [688, 358] on span "categories" at bounding box center [702, 360] width 78 height 12
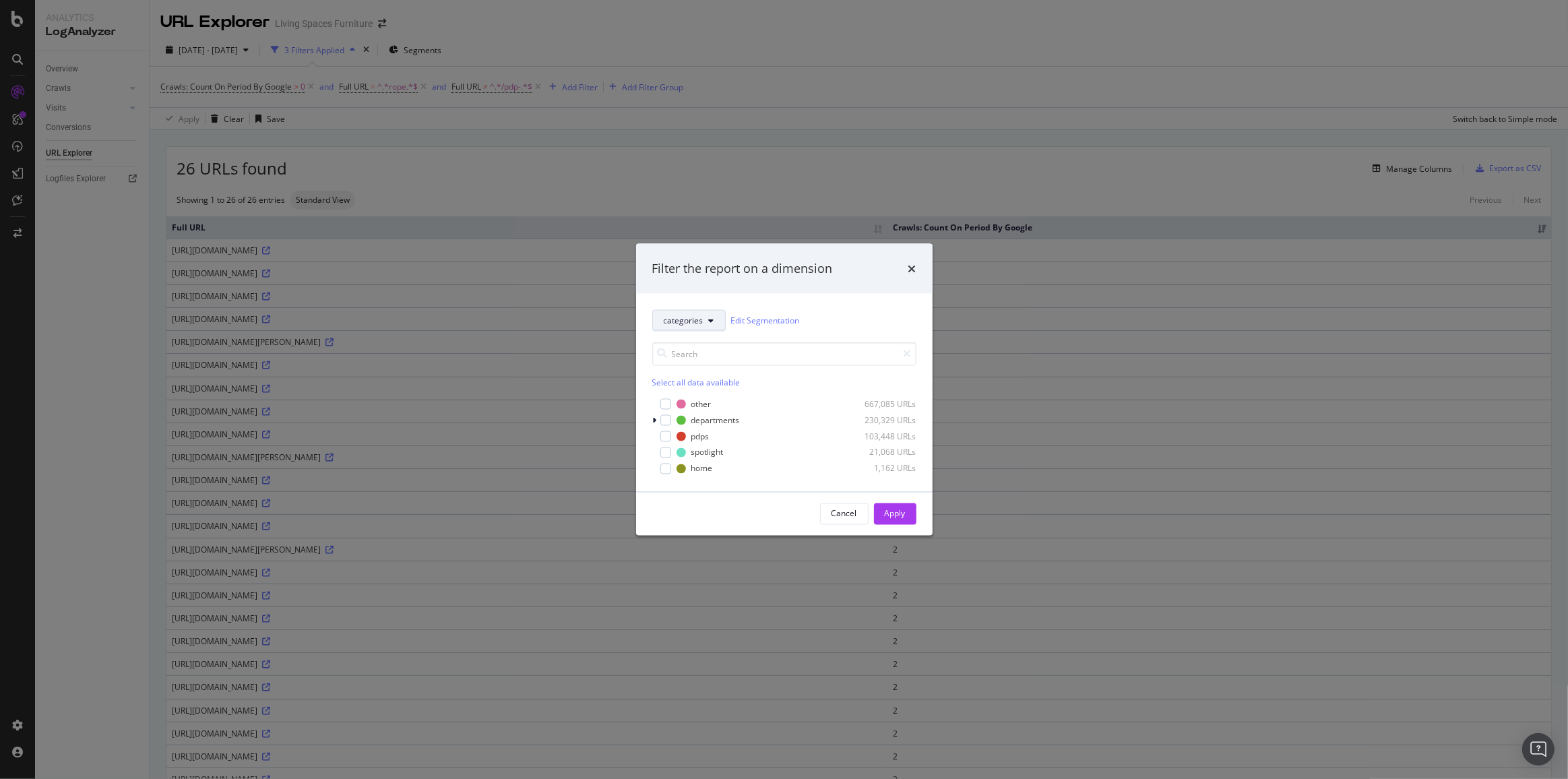
drag, startPoint x: 713, startPoint y: 320, endPoint x: 712, endPoint y: 330, distance: 10.0
click at [712, 320] on button "categories" at bounding box center [688, 320] width 73 height 21
click at [913, 268] on icon "times" at bounding box center [912, 268] width 8 height 11
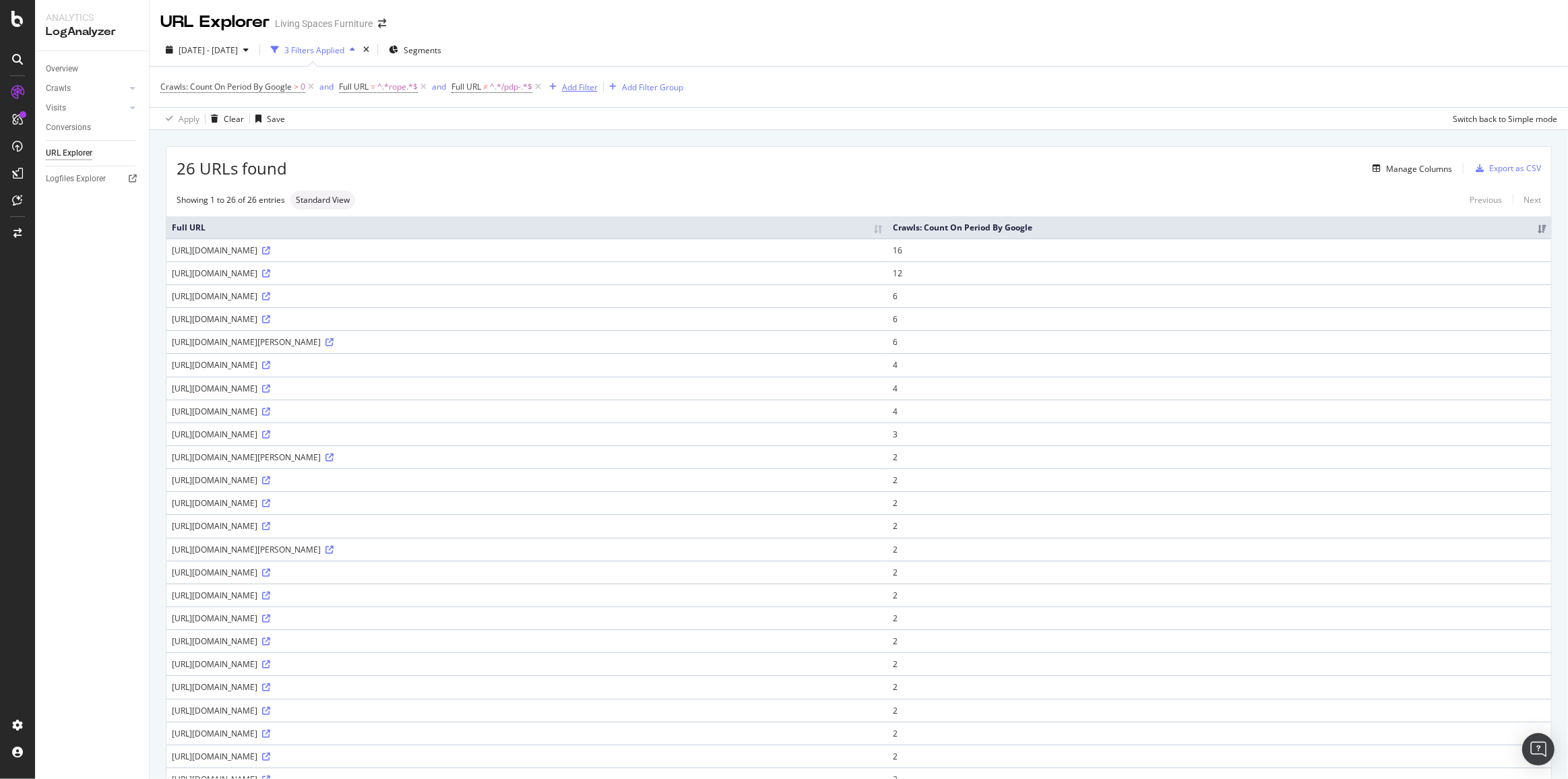
click at [589, 82] on div "Add Filter" at bounding box center [580, 87] width 36 height 12
type input "h"
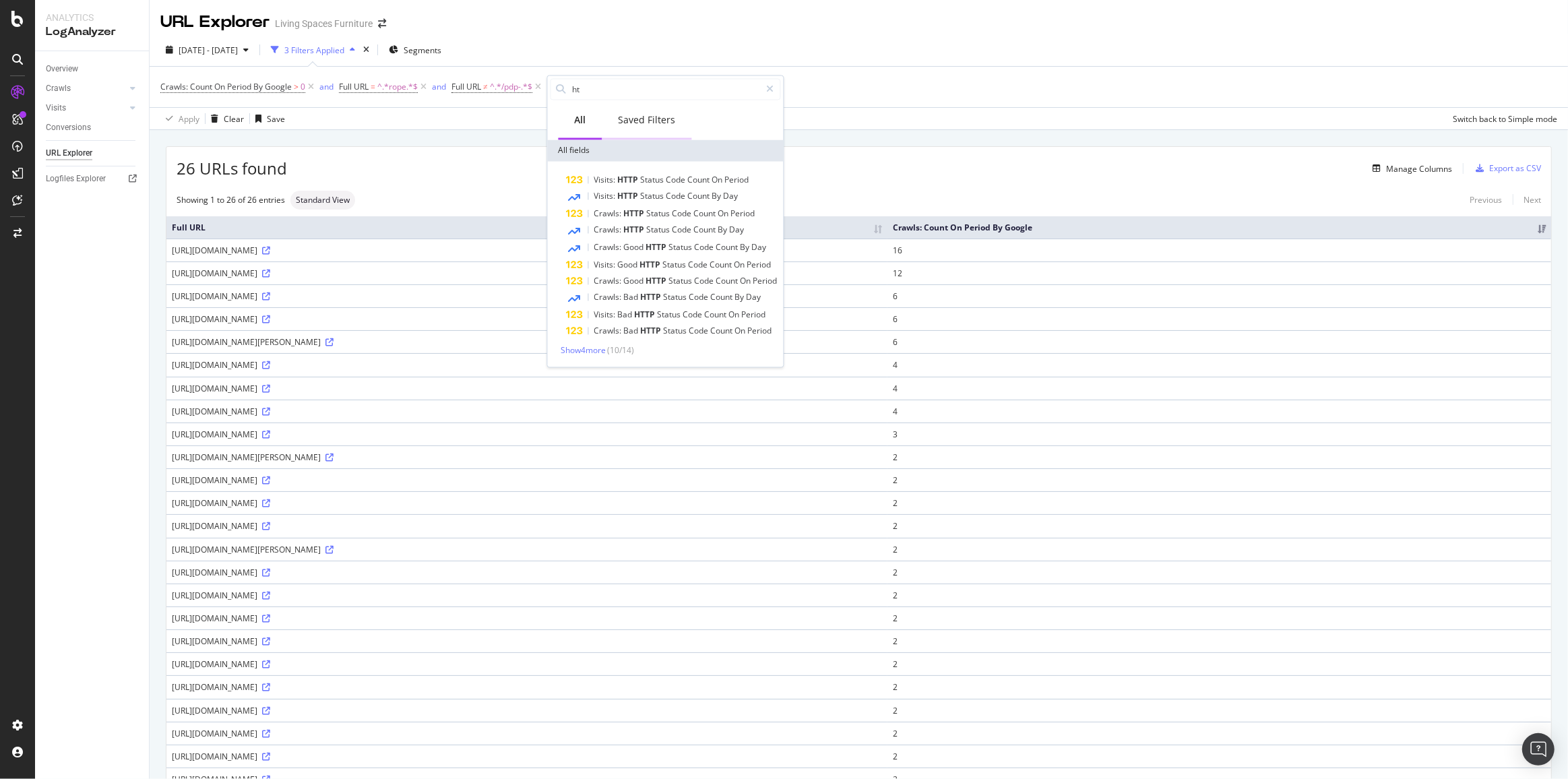
type input "h"
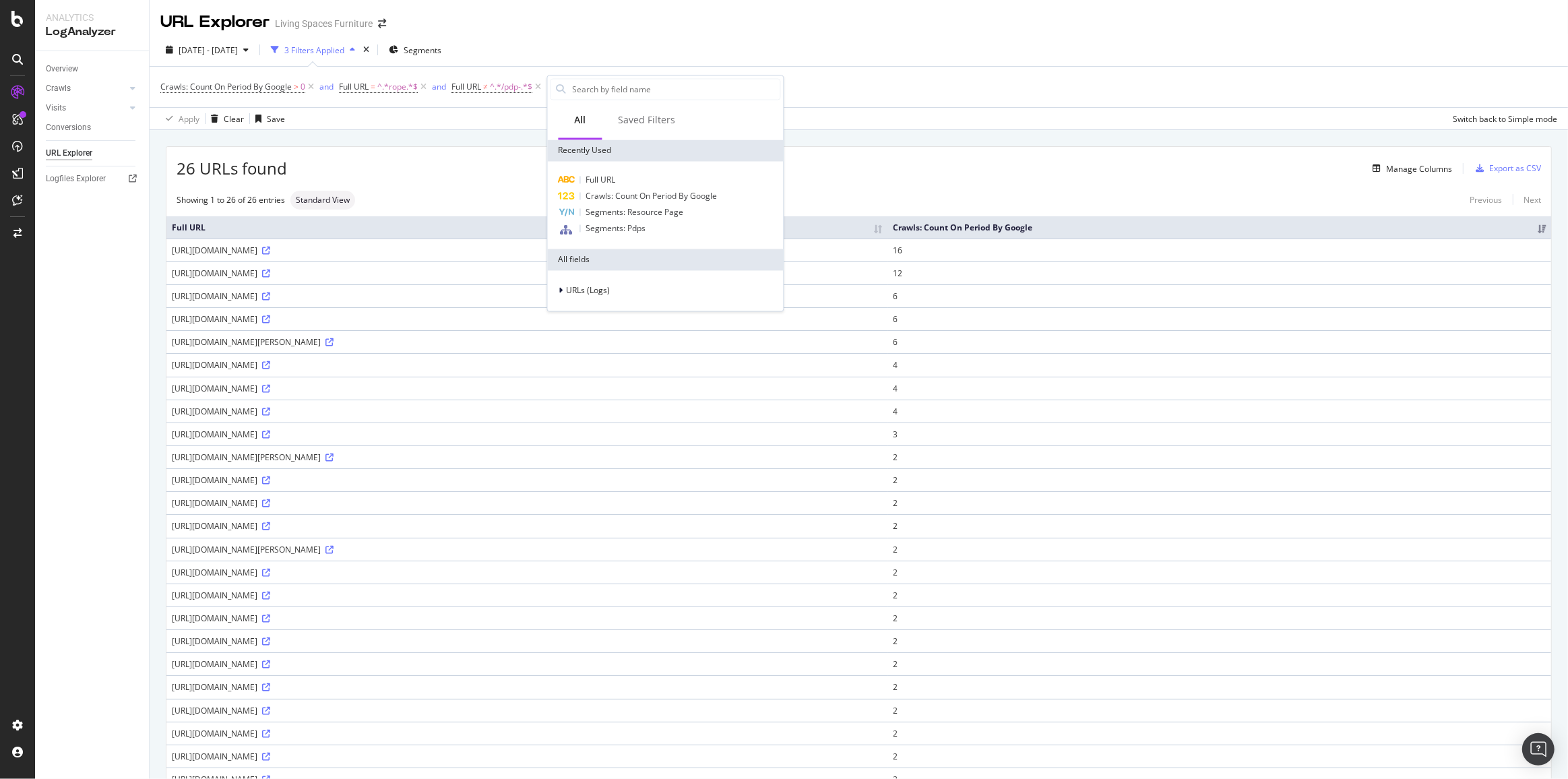
click at [847, 150] on div "26 URLs found Manage Columns Export as CSV" at bounding box center [858, 163] width 1385 height 33
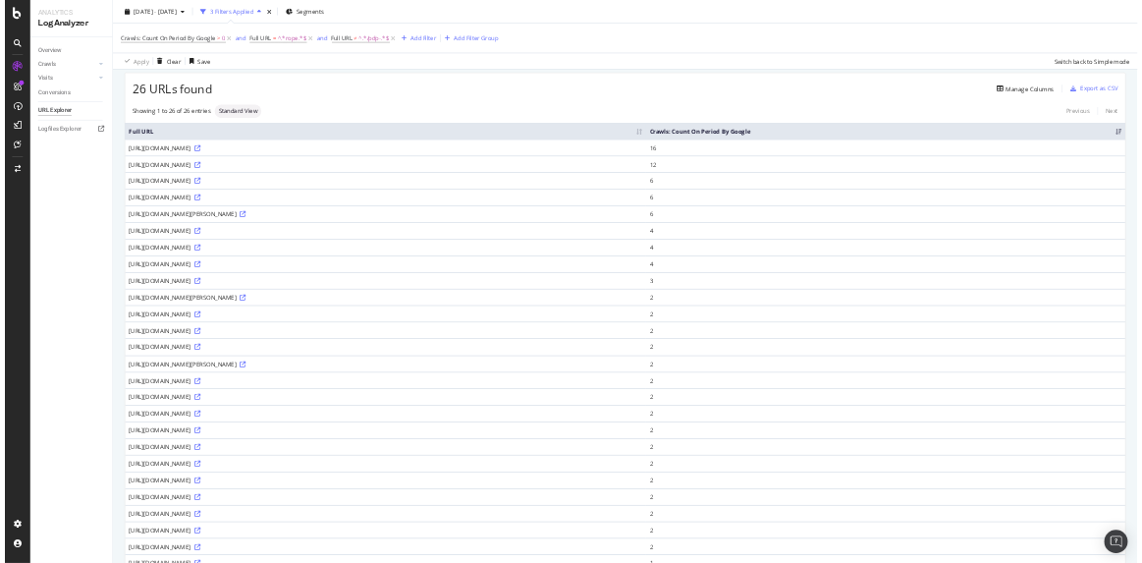
scroll to position [178, 0]
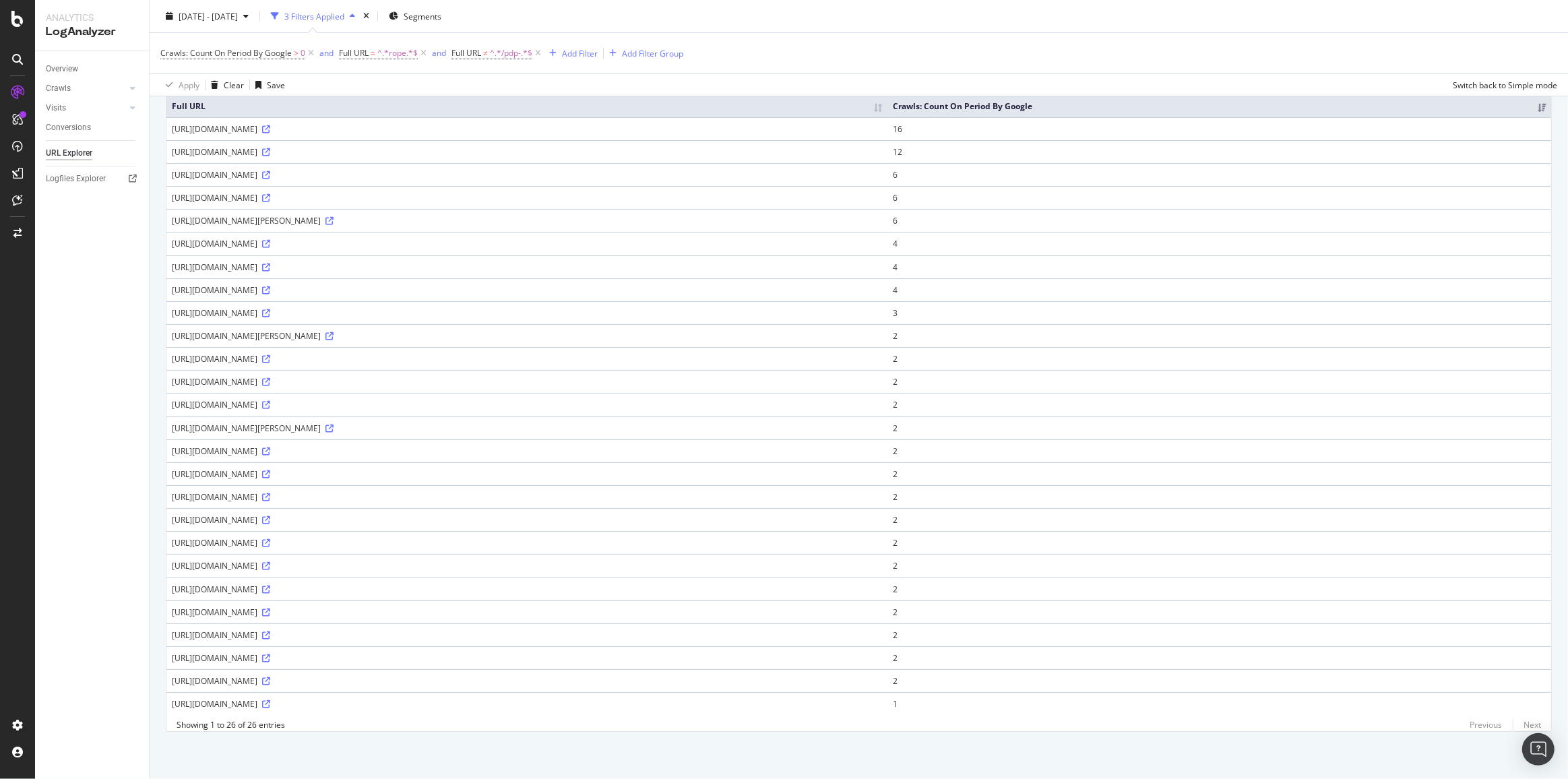
click at [1518, 725] on div "Previous Next" at bounding box center [1500, 725] width 82 height 12
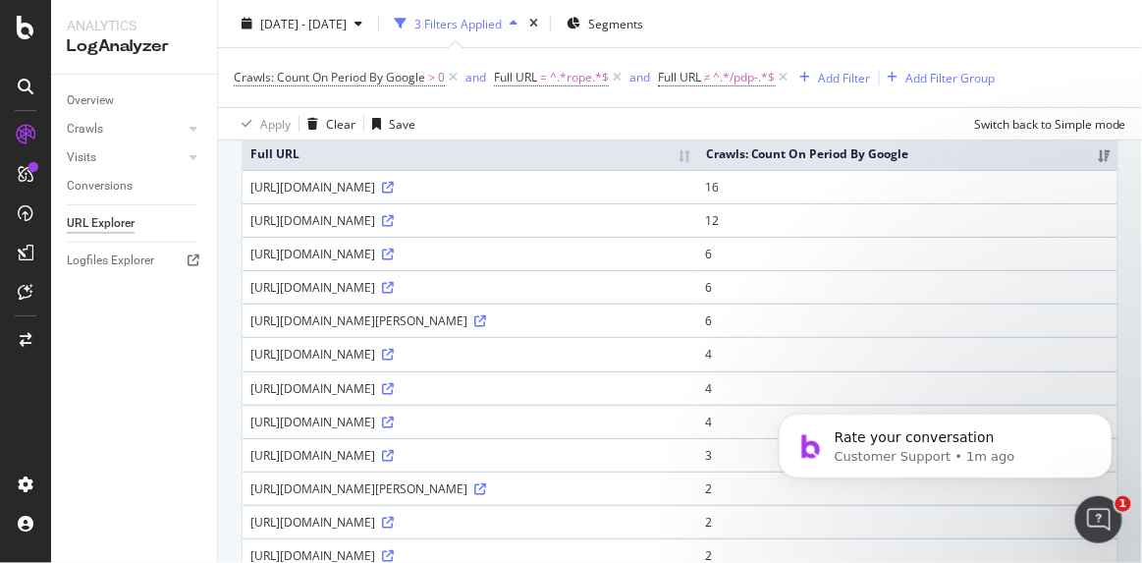
scroll to position [0, 0]
click at [28, 172] on icon at bounding box center [26, 174] width 16 height 16
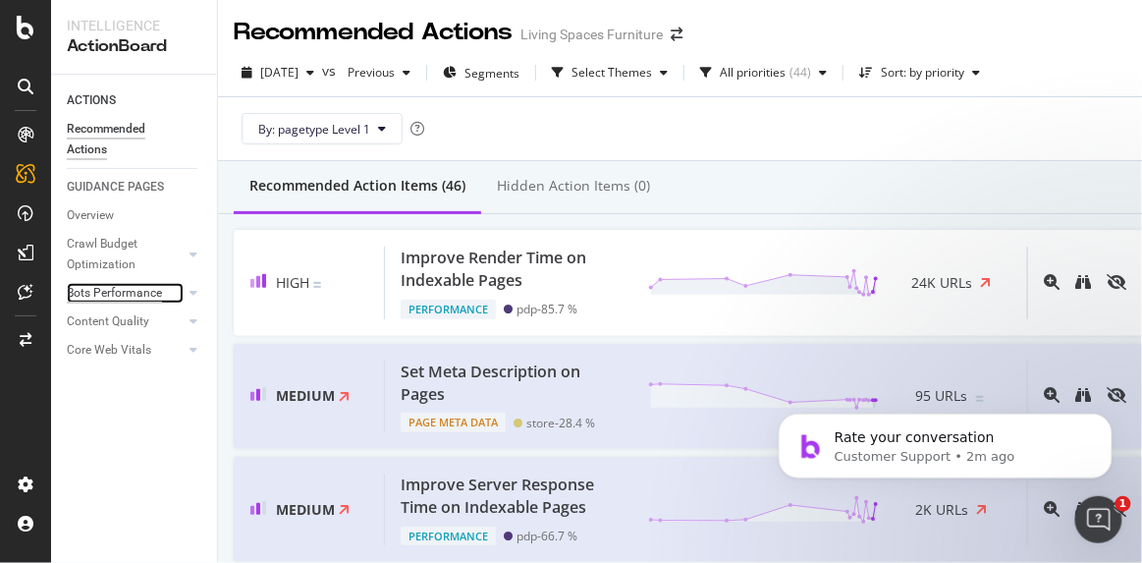
click at [113, 284] on div "Bots Performance" at bounding box center [114, 293] width 95 height 21
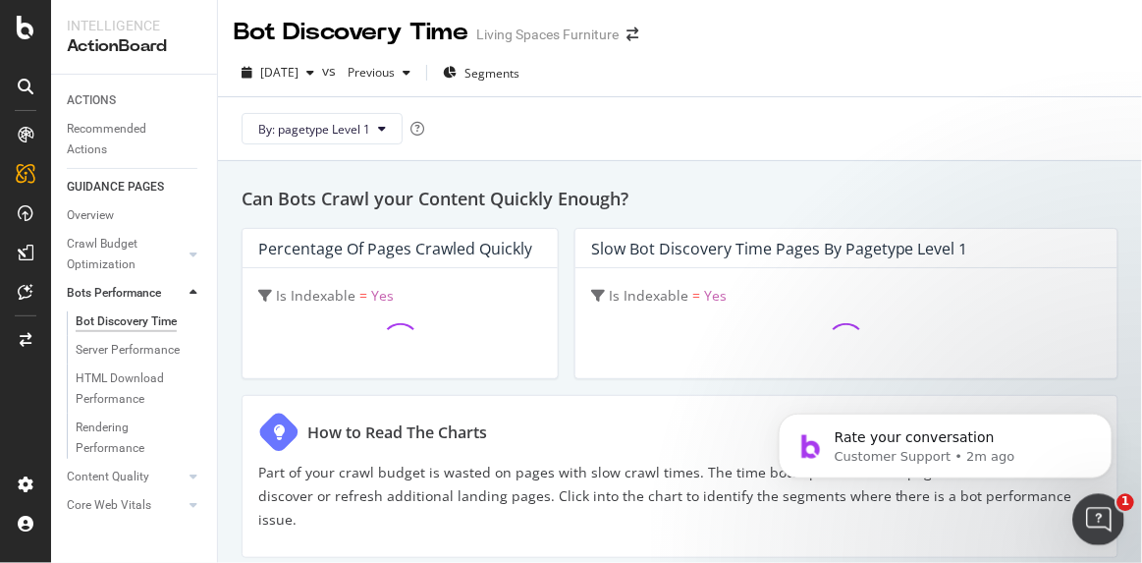
click at [1090, 527] on div "Open Intercom Messenger" at bounding box center [1095, 516] width 65 height 65
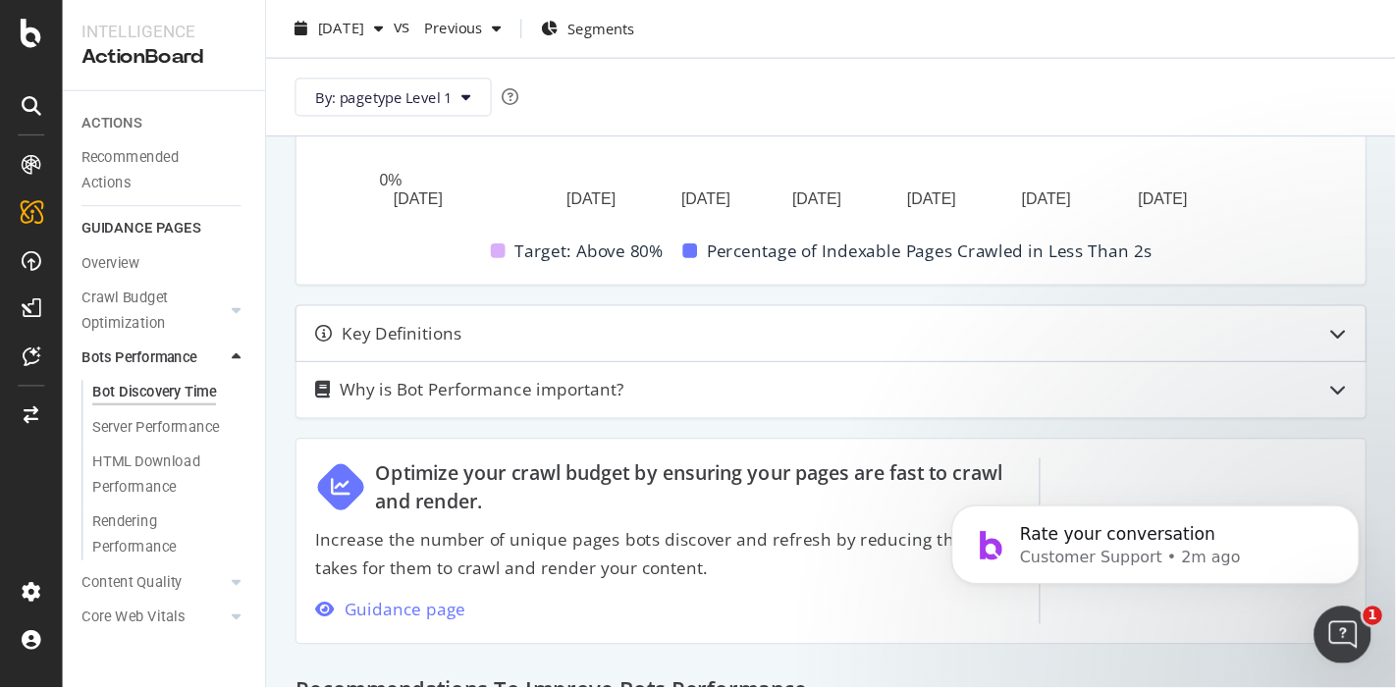
scroll to position [787, 0]
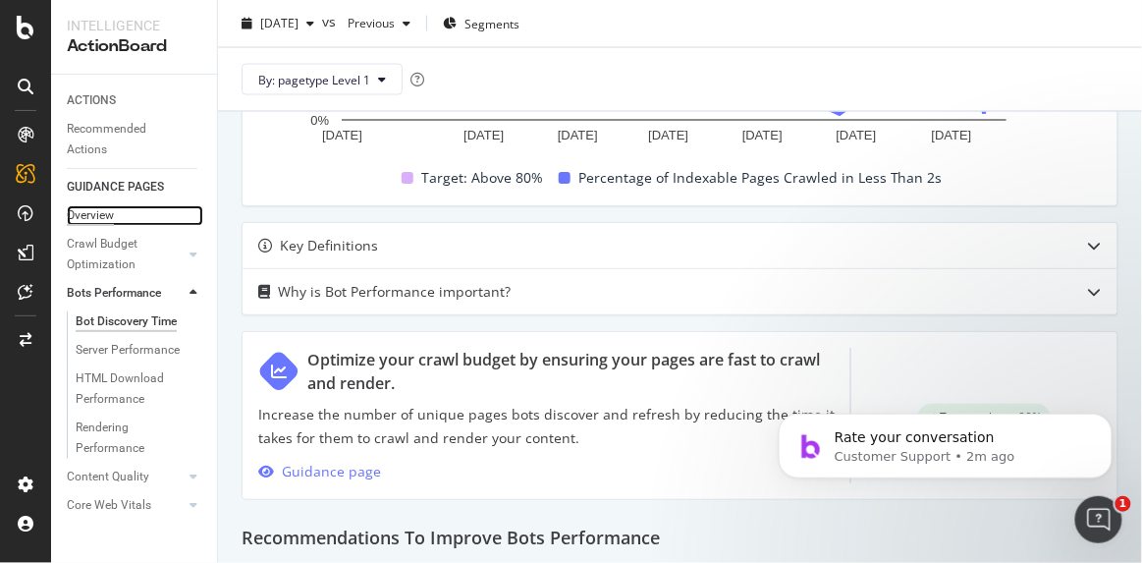
click at [103, 212] on div "Overview" at bounding box center [90, 215] width 47 height 21
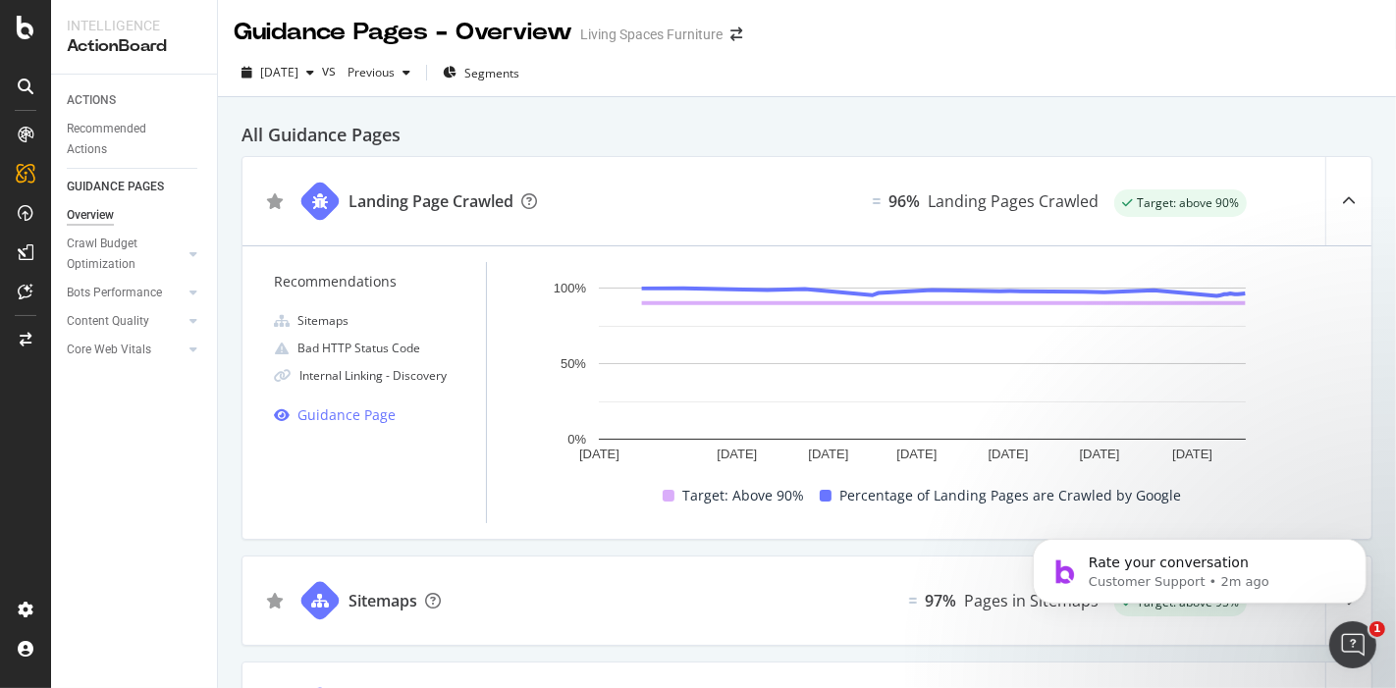
drag, startPoint x: 1142, startPoint y: 5, endPoint x: 933, endPoint y: 130, distance: 243.5
click at [933, 130] on h2 "All Guidance Pages" at bounding box center [807, 134] width 1131 height 27
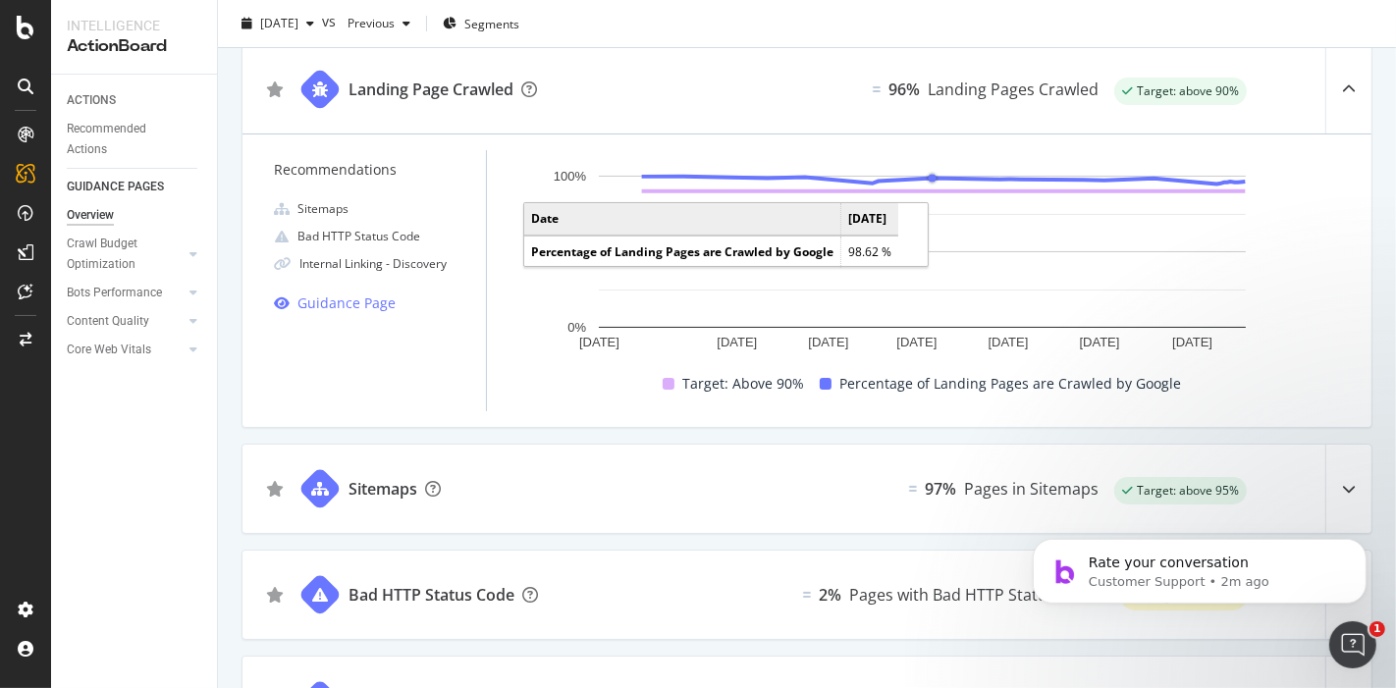
scroll to position [161, 0]
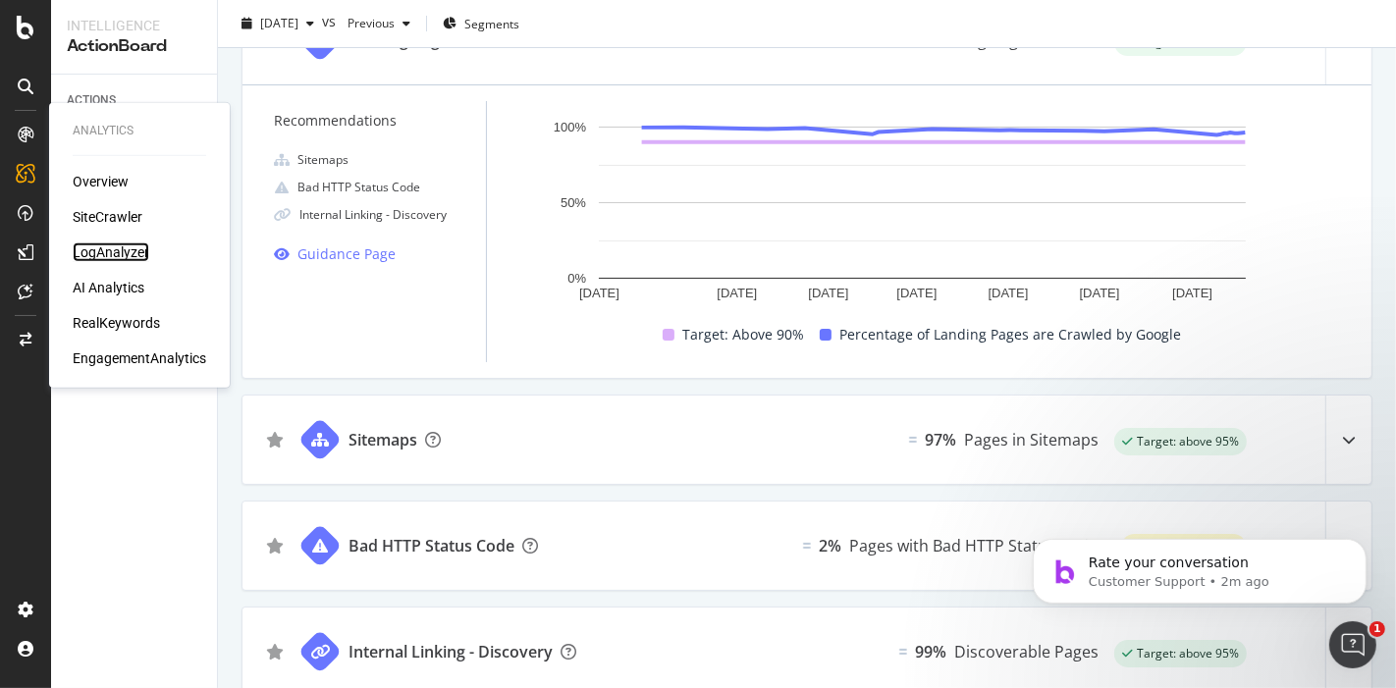
click at [116, 248] on div "LogAnalyzer" at bounding box center [111, 252] width 77 height 20
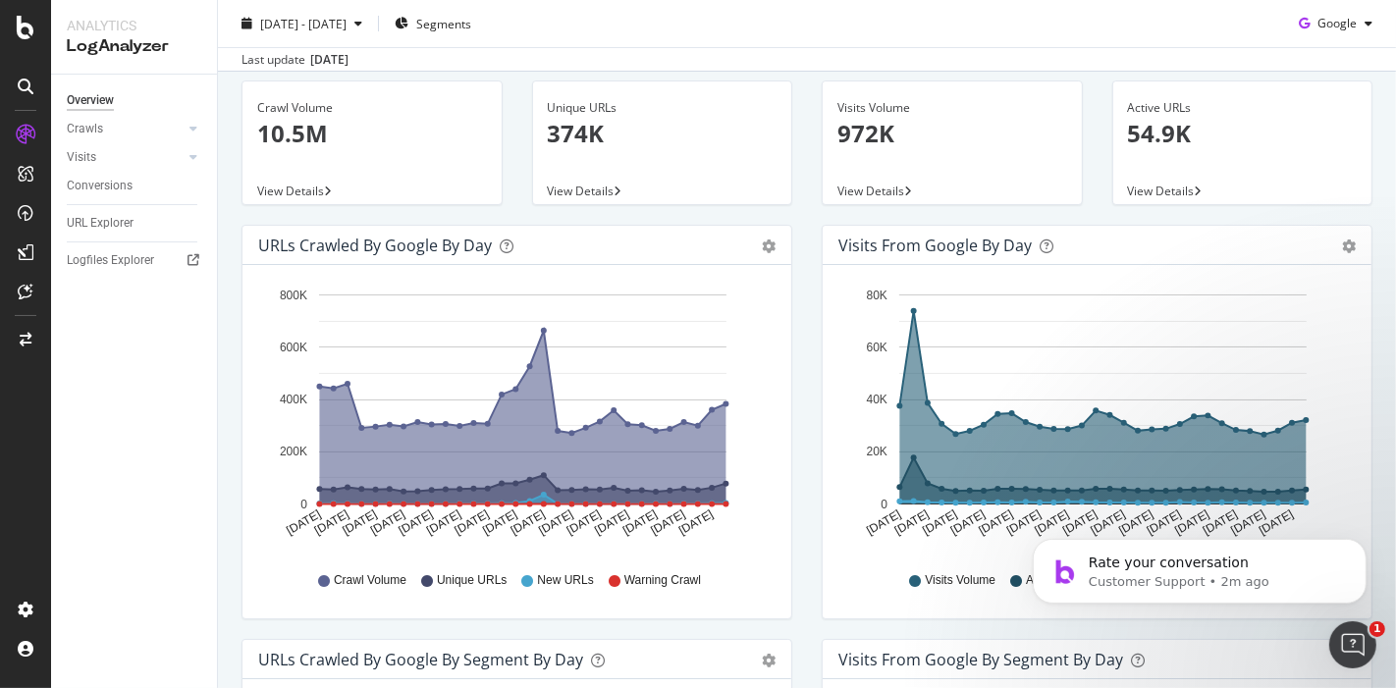
scroll to position [101, 0]
click at [1310, 32] on div "Google" at bounding box center [1335, 23] width 89 height 29
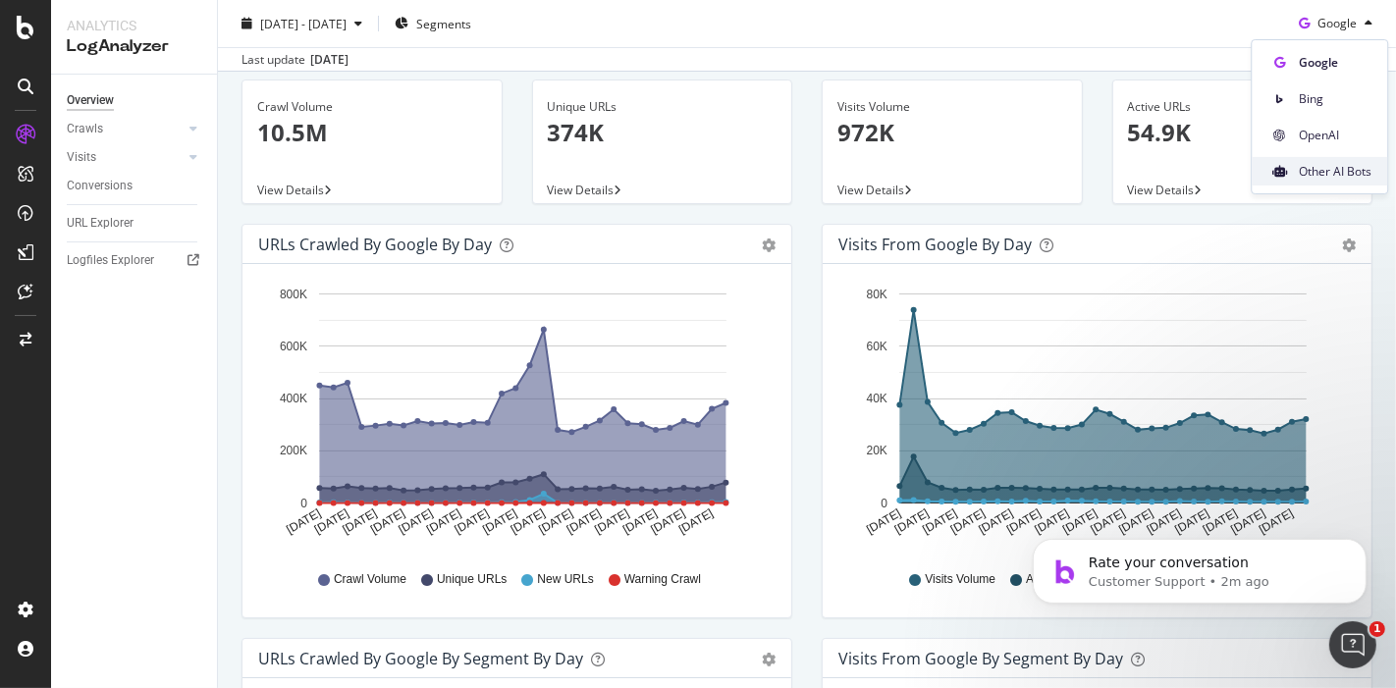
click at [1306, 168] on span "Other AI Bots" at bounding box center [1335, 172] width 73 height 18
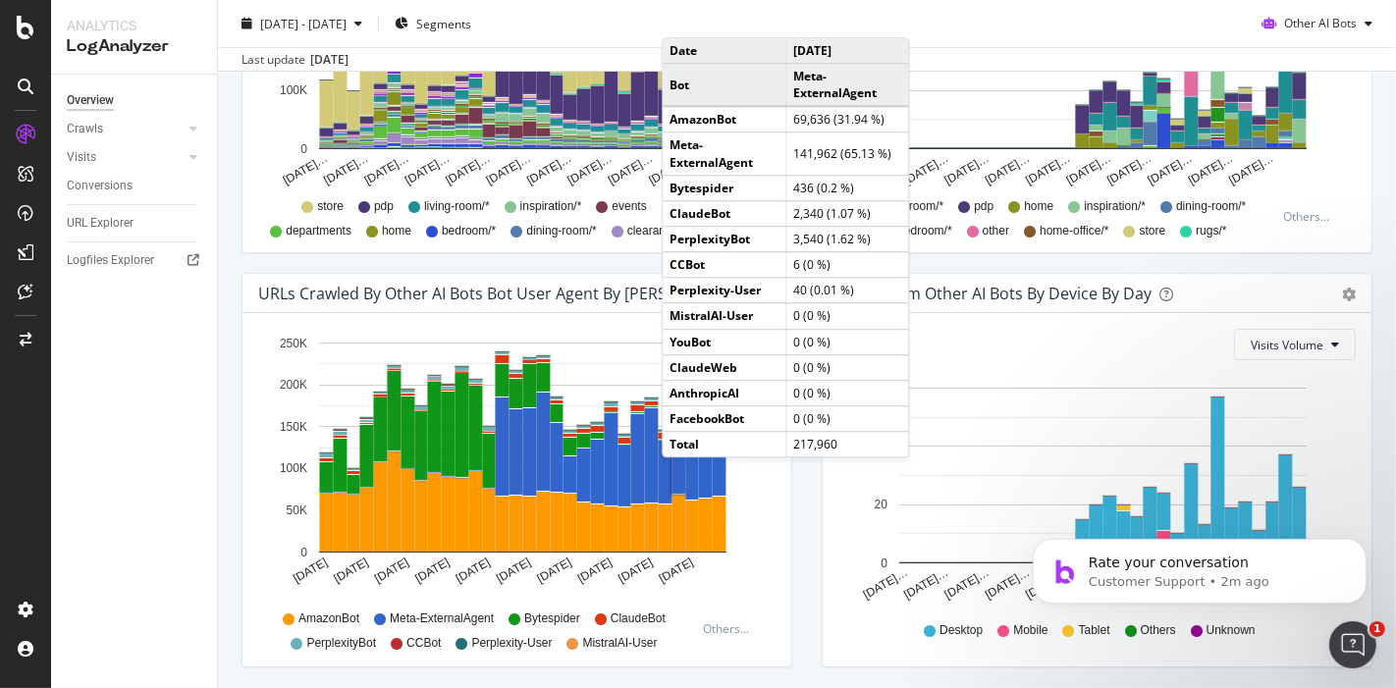
scroll to position [946, 0]
